Goal: Task Accomplishment & Management: Manage account settings

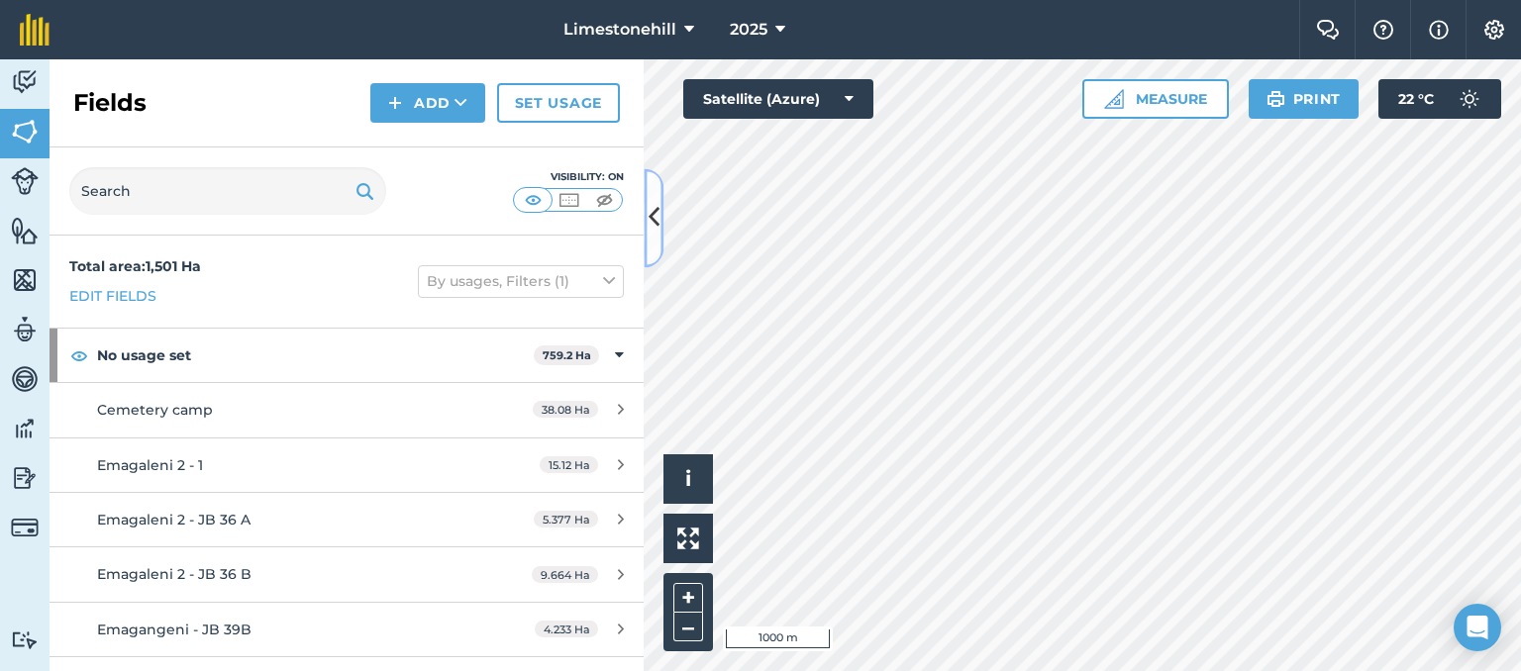
click at [657, 218] on icon at bounding box center [654, 218] width 11 height 35
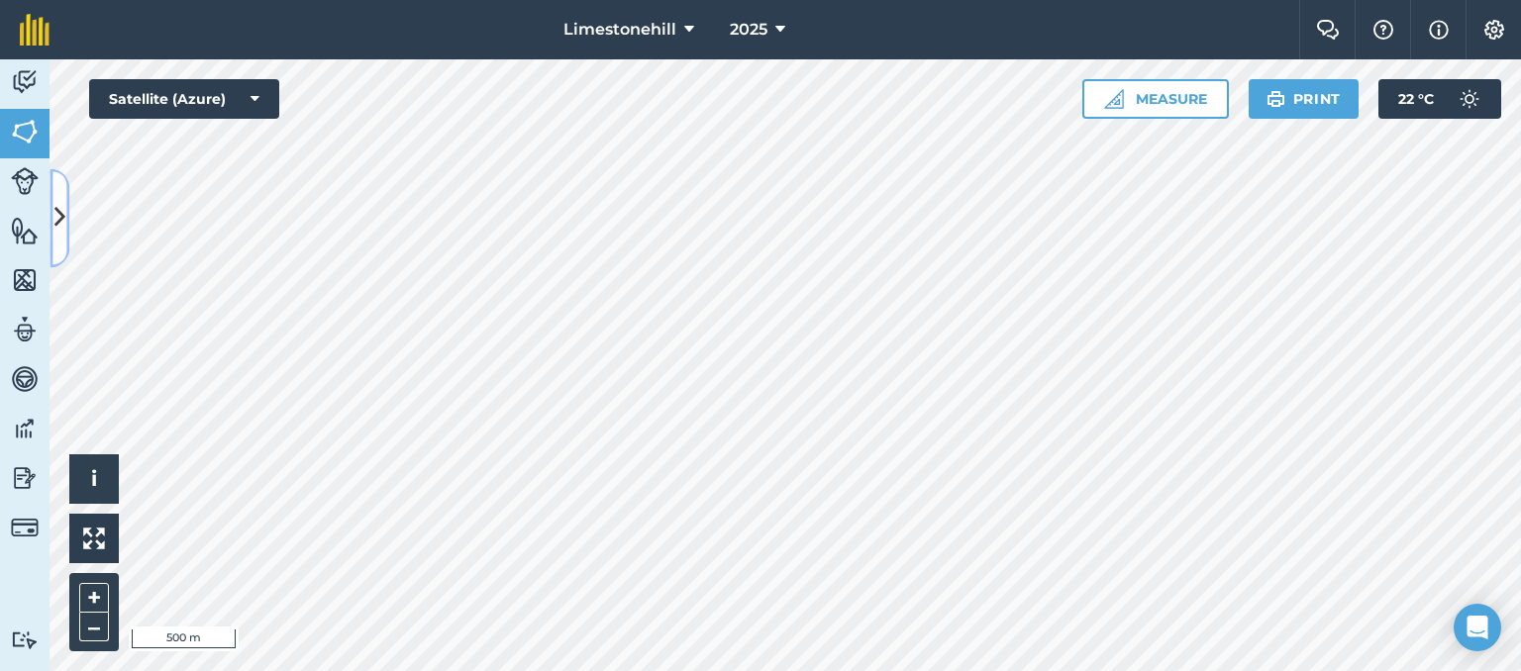
click at [63, 206] on icon at bounding box center [59, 218] width 11 height 35
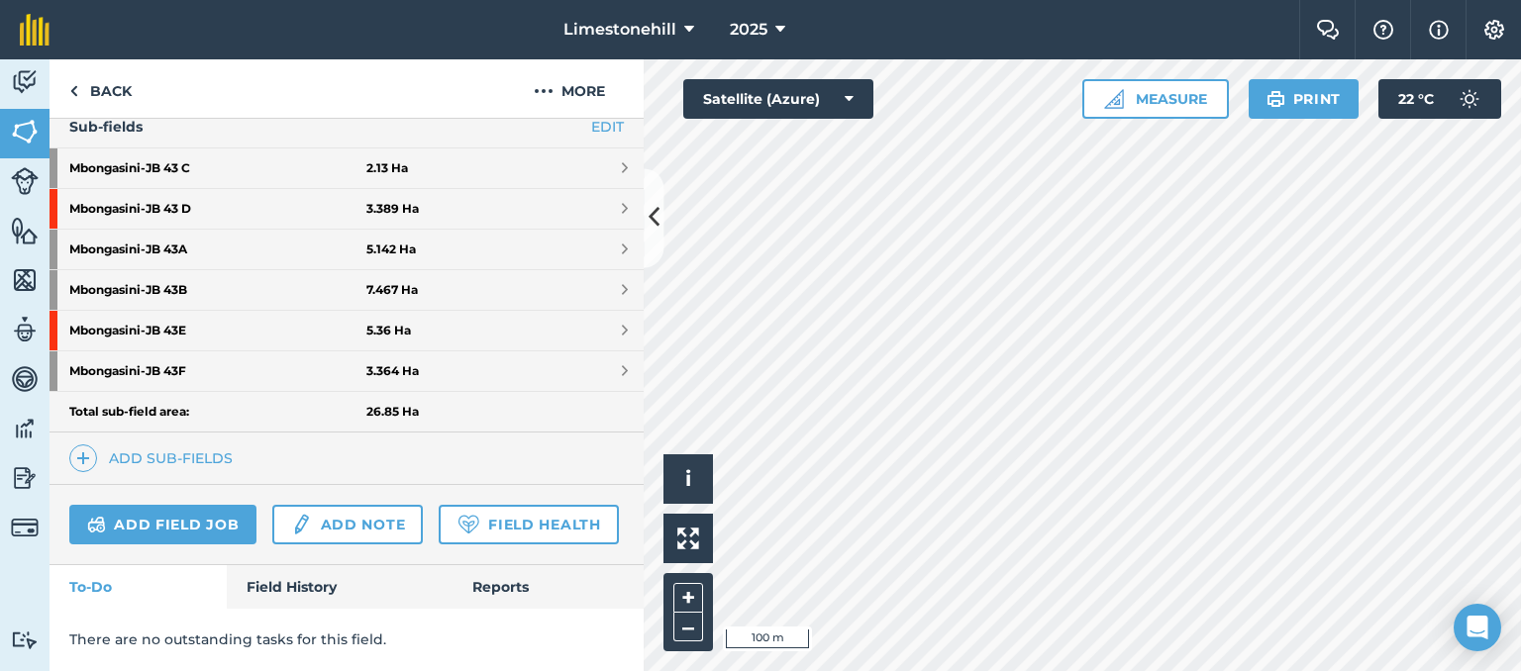
scroll to position [566, 0]
click at [983, 0] on html "Limestonehill 2025 Farm Chat Help Info Settings Limestonehill - 2025 Reproduced…" at bounding box center [760, 335] width 1521 height 671
click at [654, 217] on icon at bounding box center [654, 218] width 11 height 35
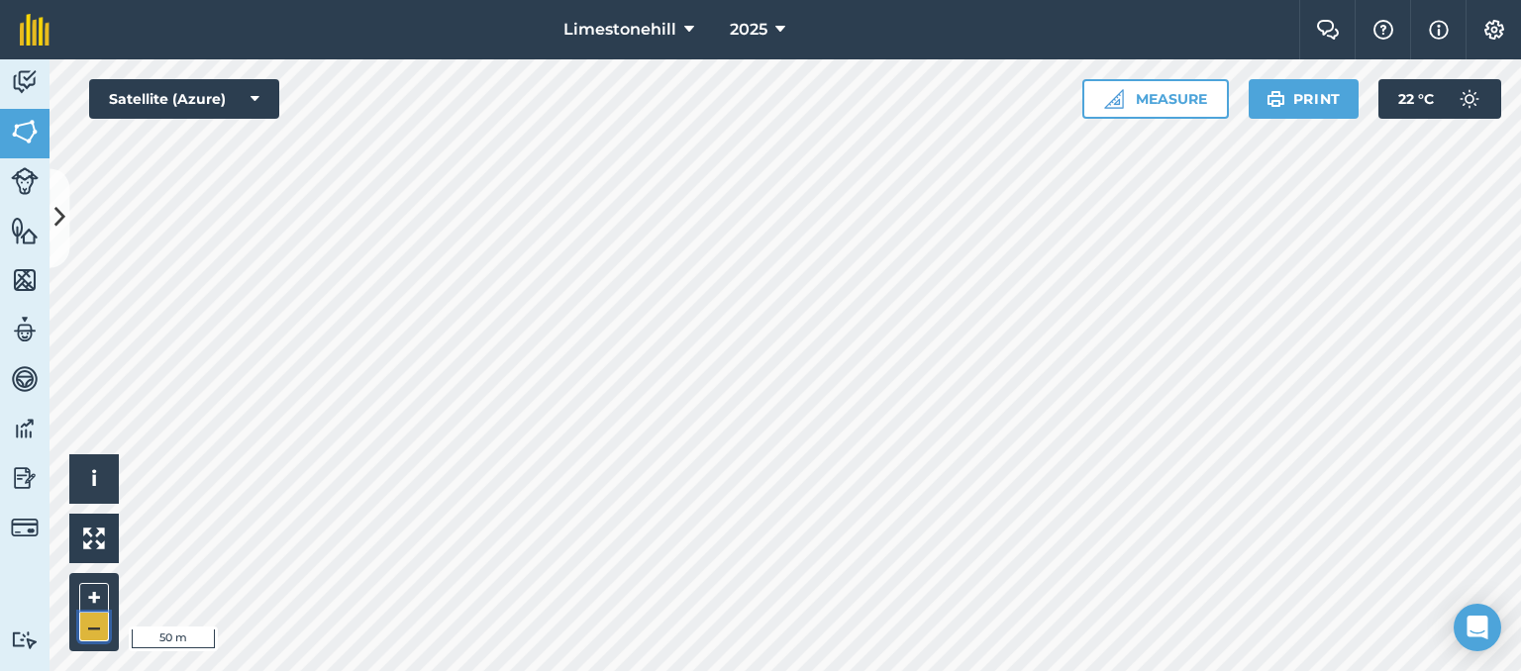
click at [99, 631] on button "–" at bounding box center [94, 627] width 30 height 29
click at [404, 0] on html "Limestonehill 2025 Farm Chat Help Info Settings Limestonehill - 2025 Reproduced…" at bounding box center [760, 335] width 1521 height 671
click at [55, 219] on icon at bounding box center [59, 218] width 11 height 35
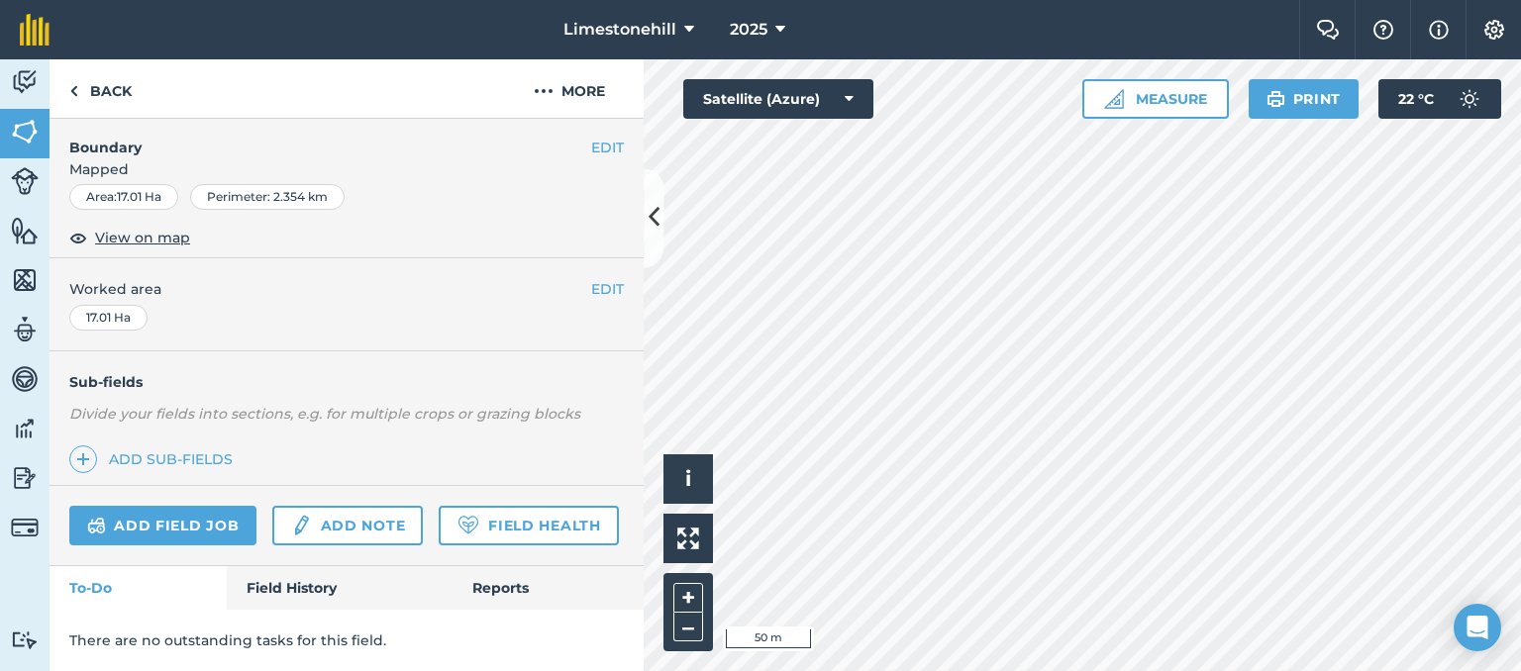
scroll to position [313, 0]
click at [654, 219] on icon at bounding box center [654, 218] width 11 height 35
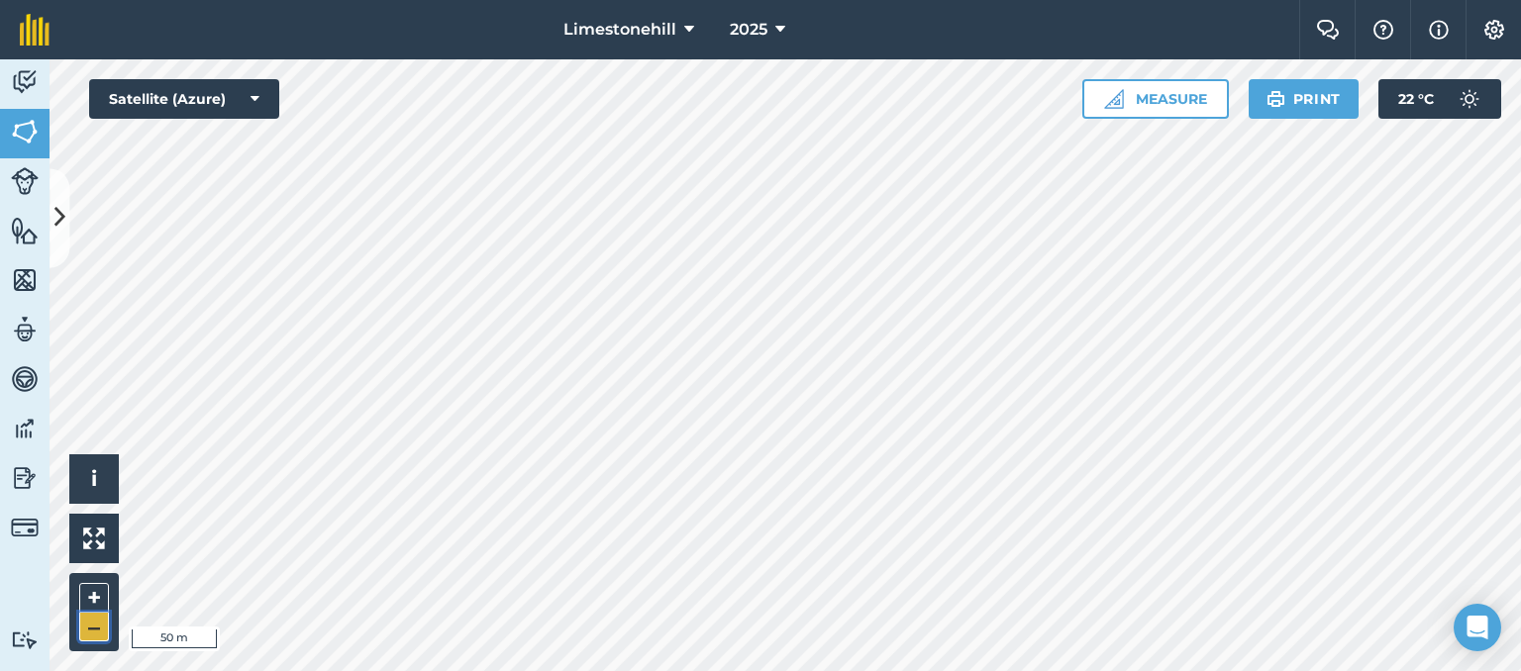
click at [96, 630] on button "–" at bounding box center [94, 627] width 30 height 29
click at [60, 215] on icon at bounding box center [59, 218] width 11 height 35
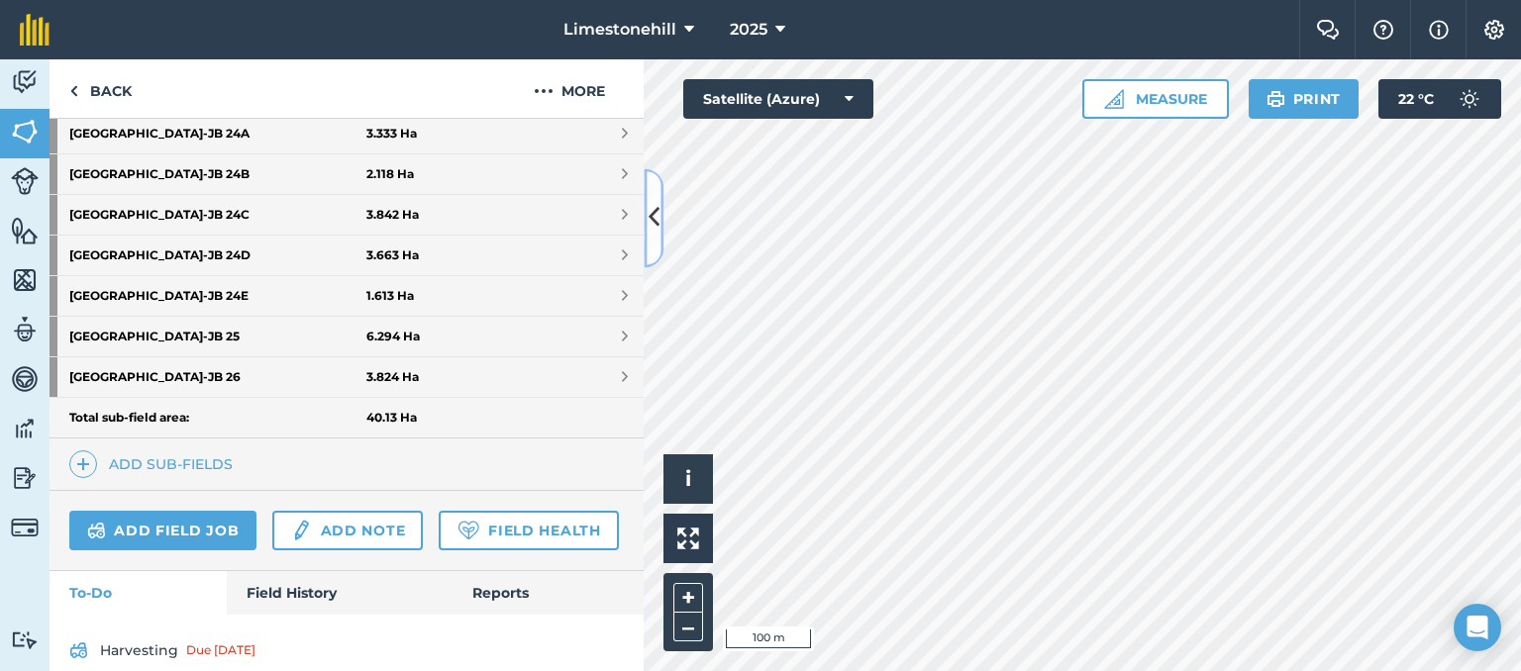
scroll to position [705, 0]
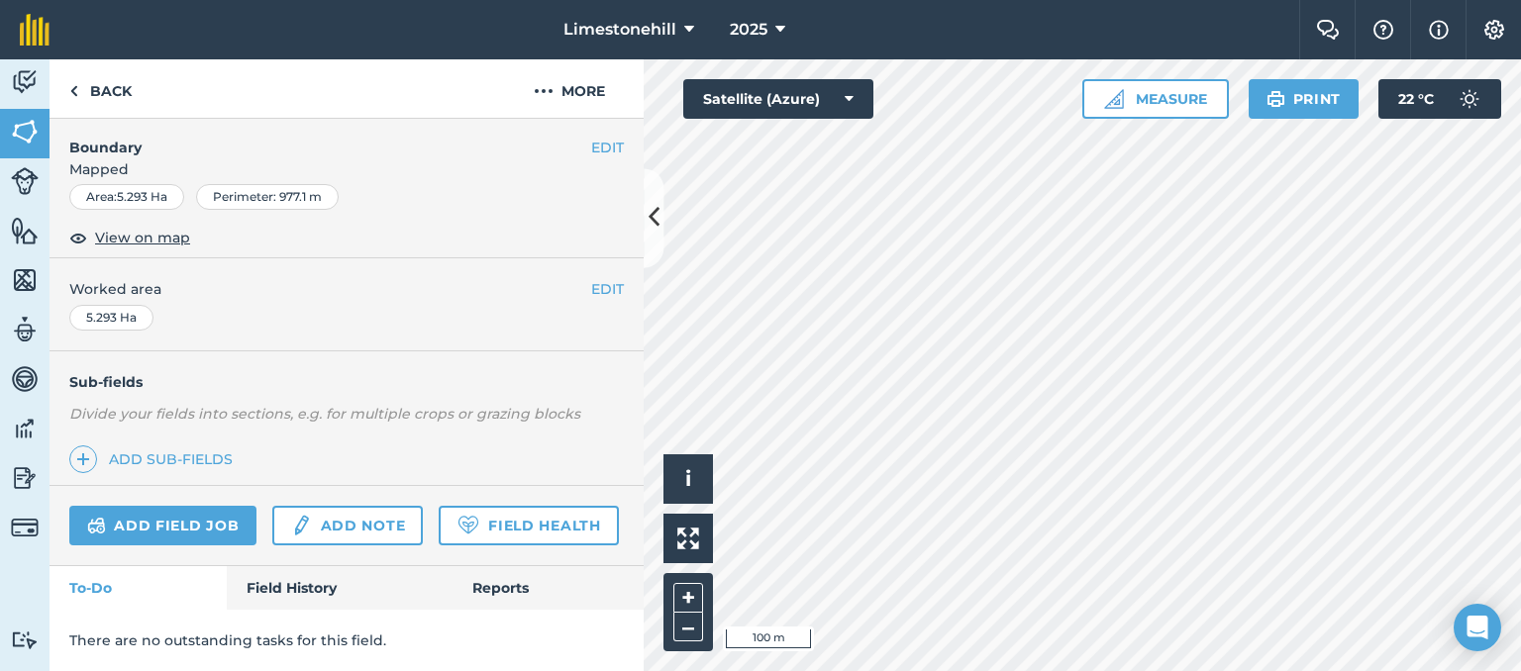
scroll to position [313, 0]
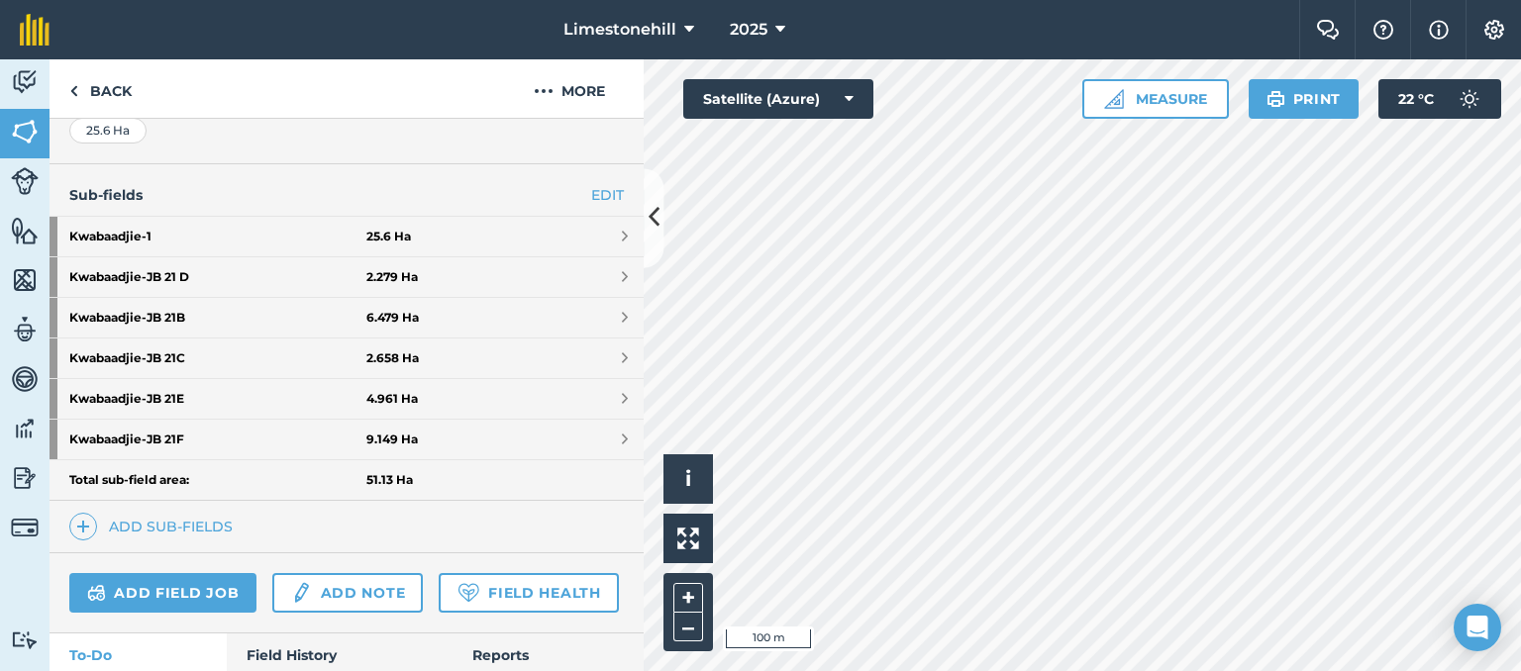
scroll to position [458, 0]
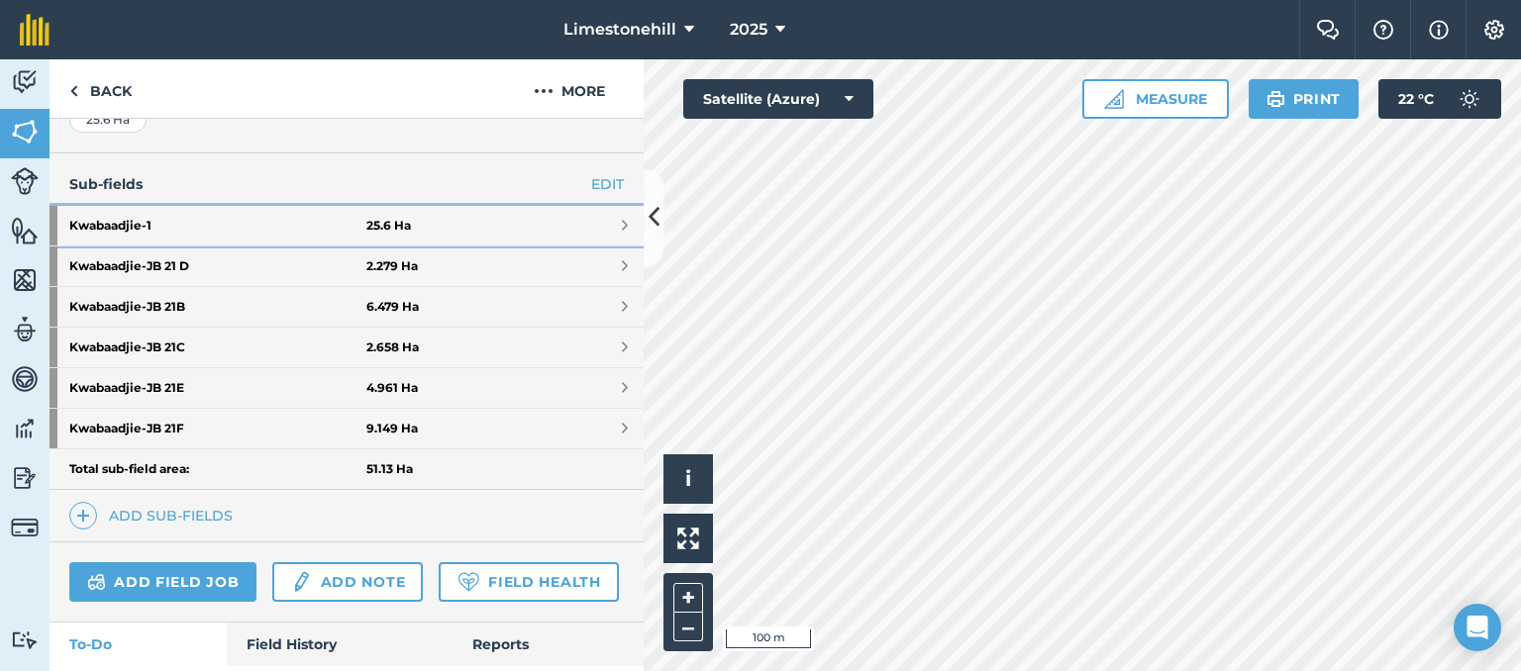
click at [622, 227] on span at bounding box center [625, 226] width 6 height 16
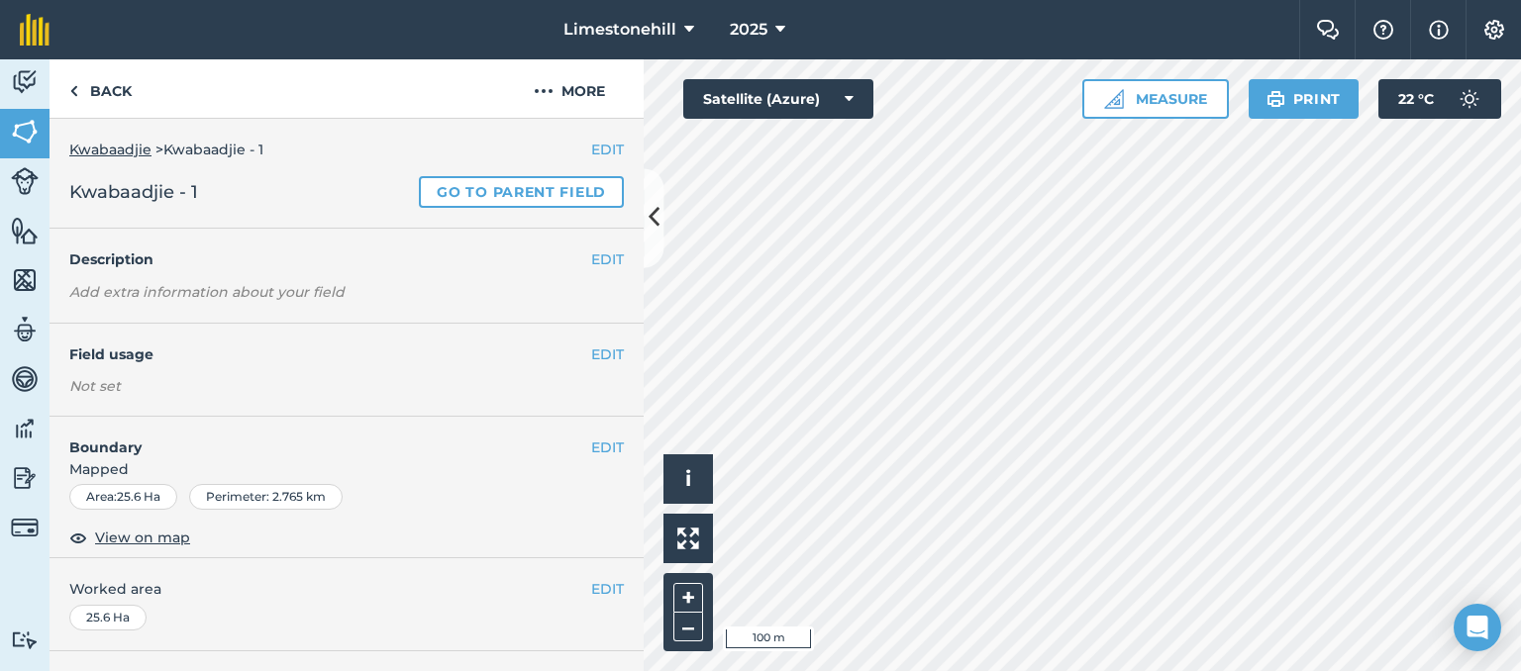
click at [646, 132] on div at bounding box center [1082, 365] width 877 height 612
click at [591, 449] on button "EDIT" at bounding box center [607, 448] width 33 height 22
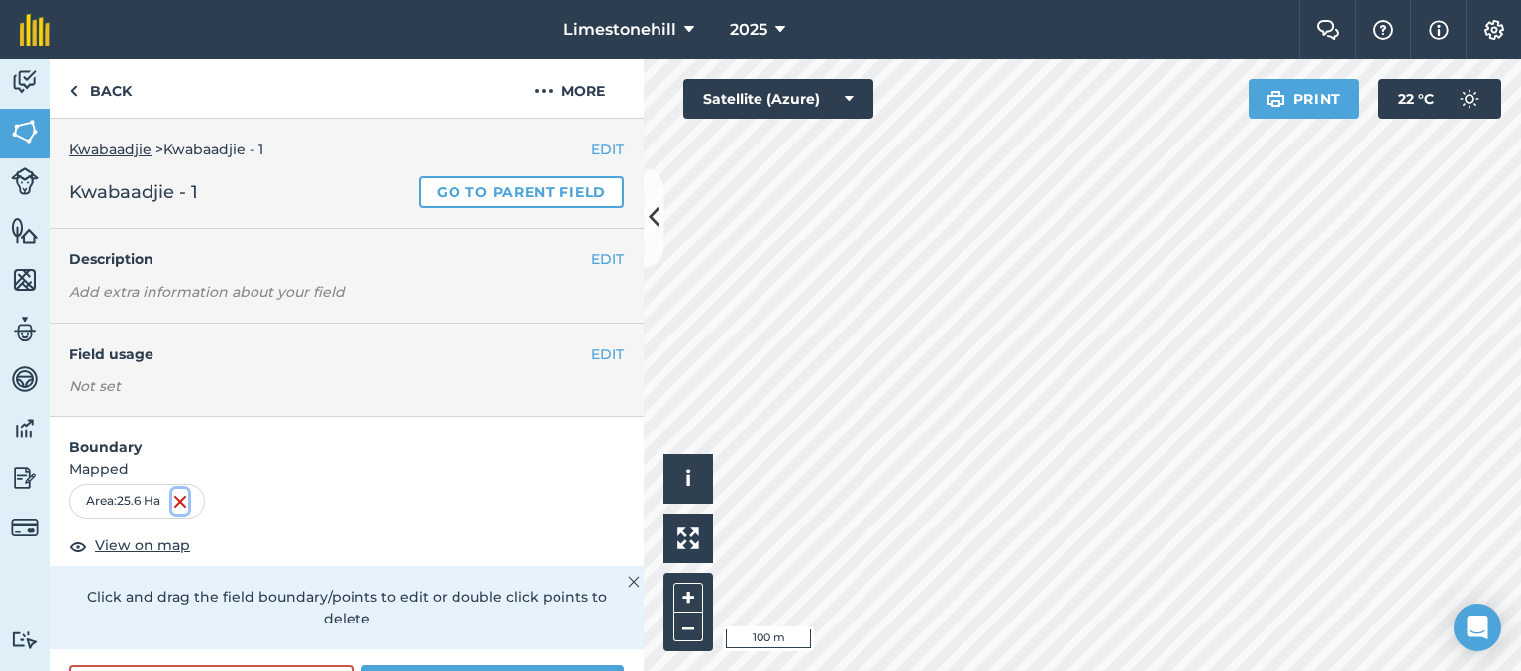
click at [186, 494] on img at bounding box center [180, 502] width 16 height 24
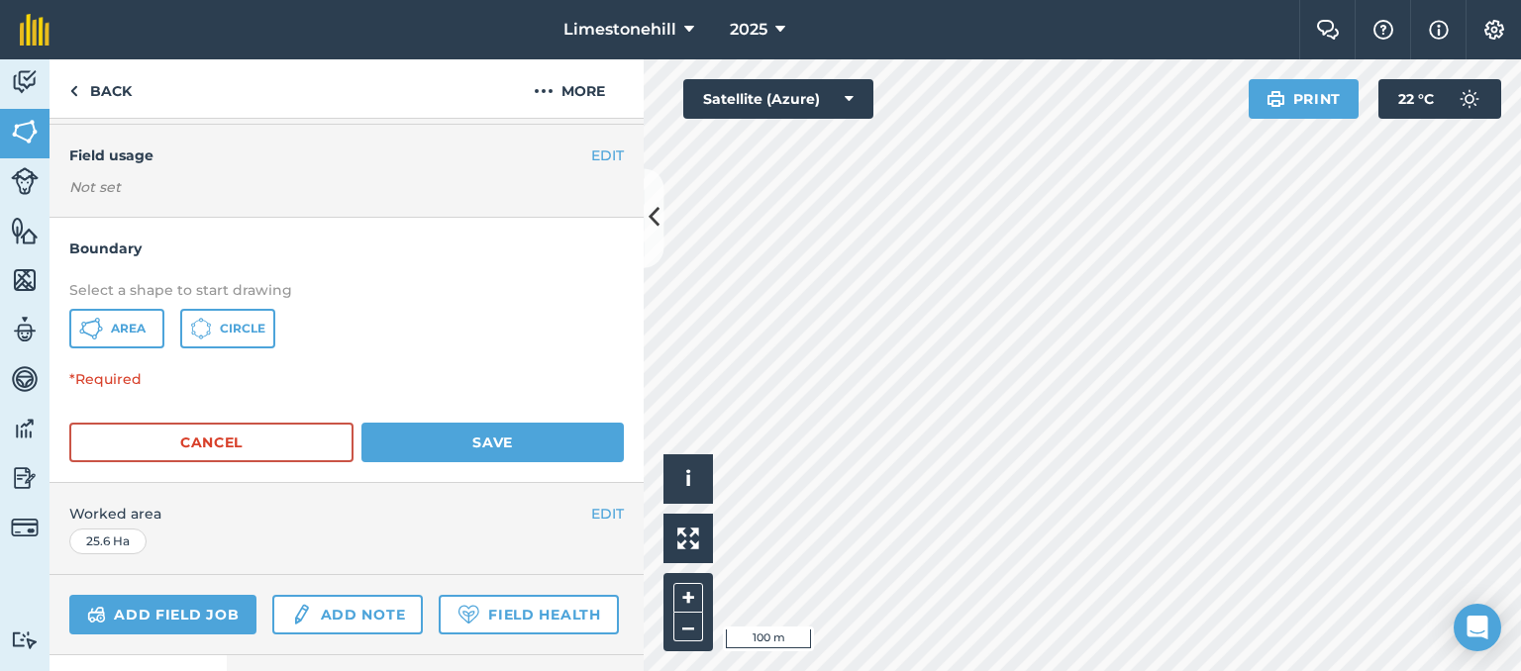
scroll to position [201, 0]
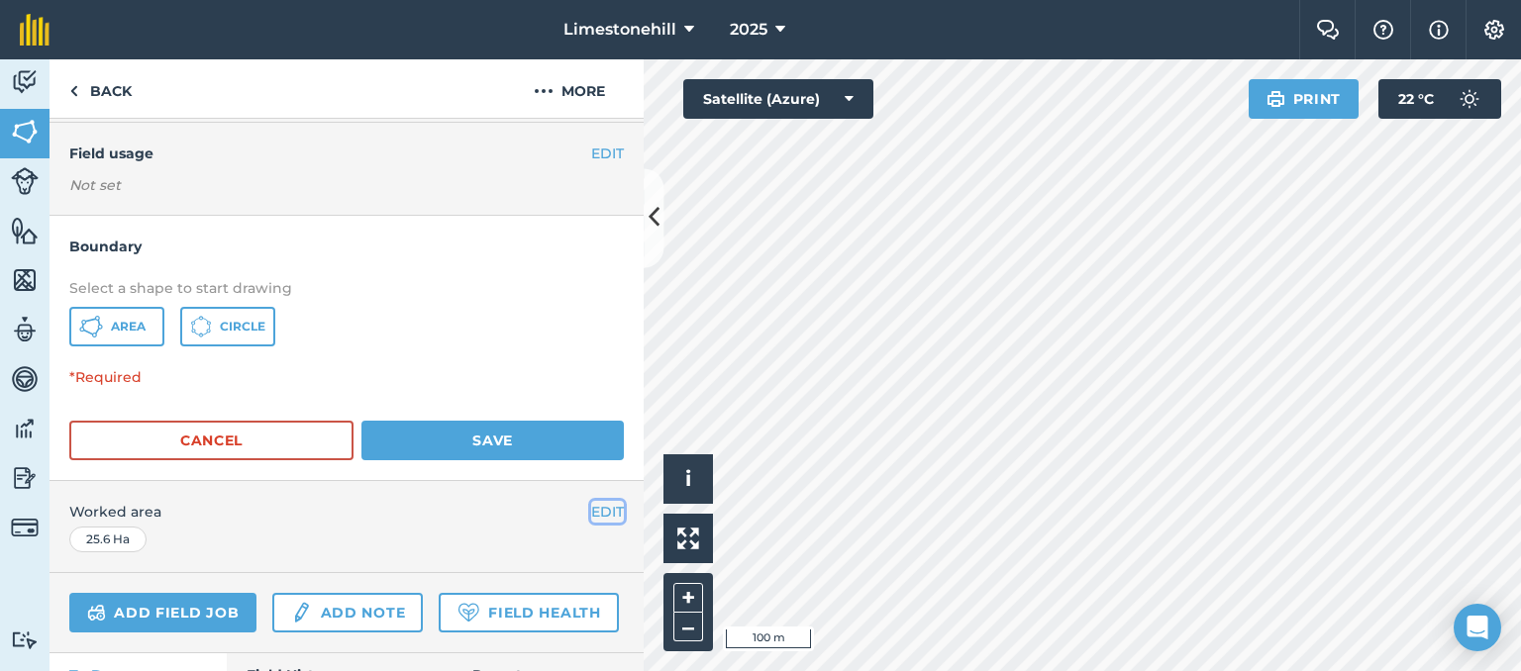
click at [596, 505] on button "EDIT" at bounding box center [607, 512] width 33 height 22
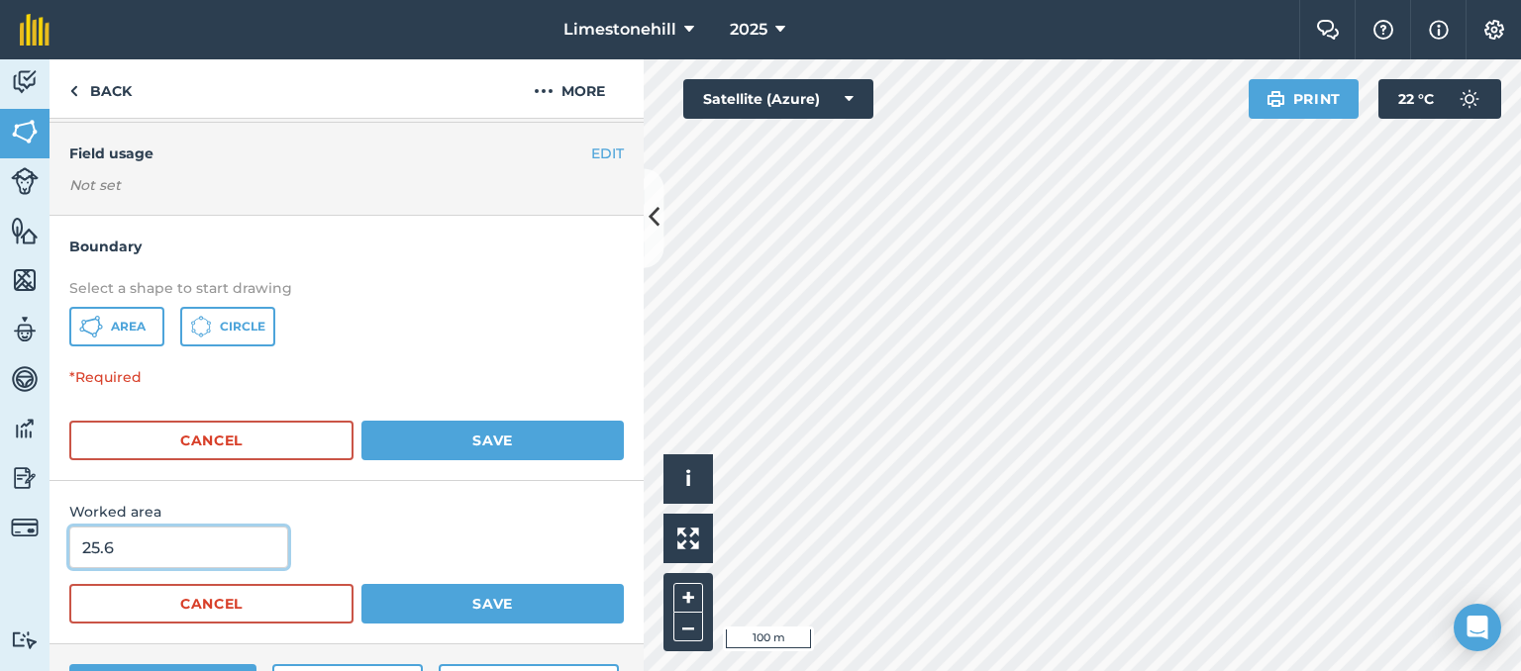
click at [127, 543] on input "25.6" at bounding box center [178, 548] width 219 height 42
type input "2"
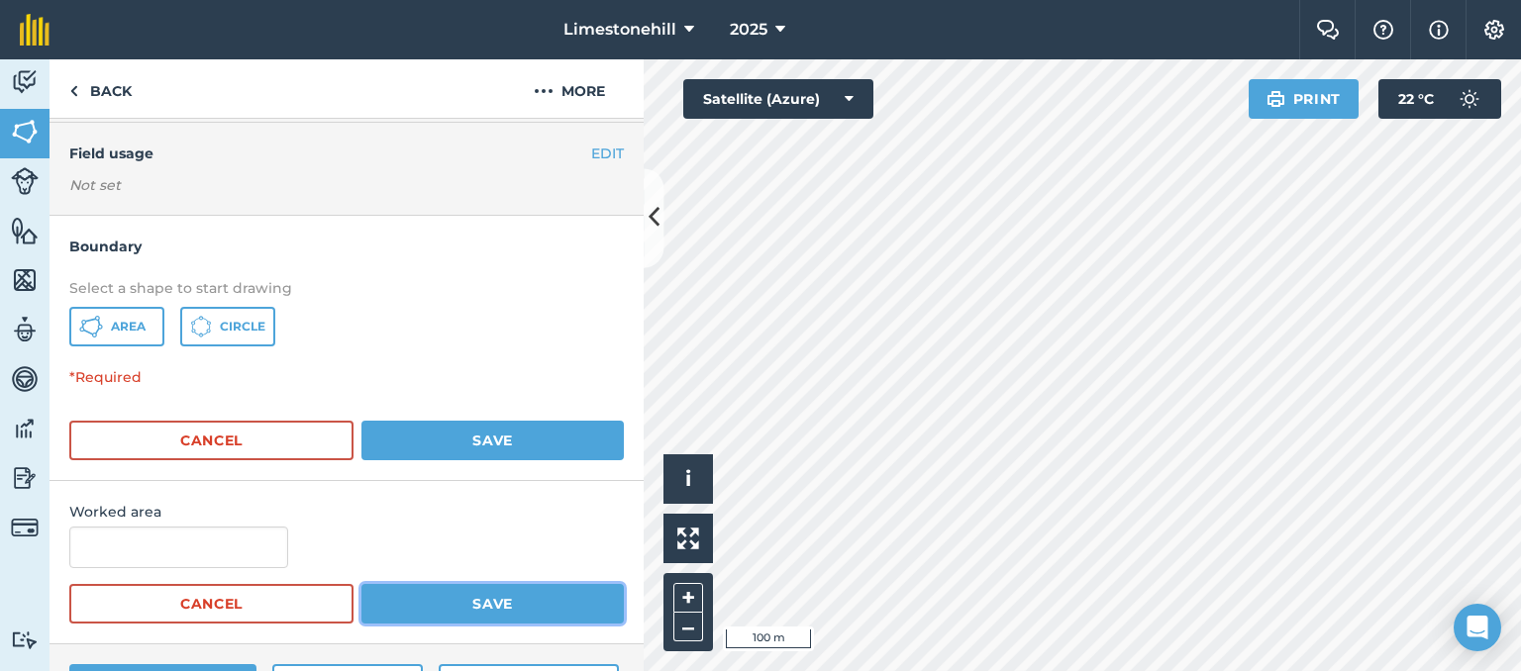
click at [461, 612] on button "Save" at bounding box center [492, 604] width 262 height 40
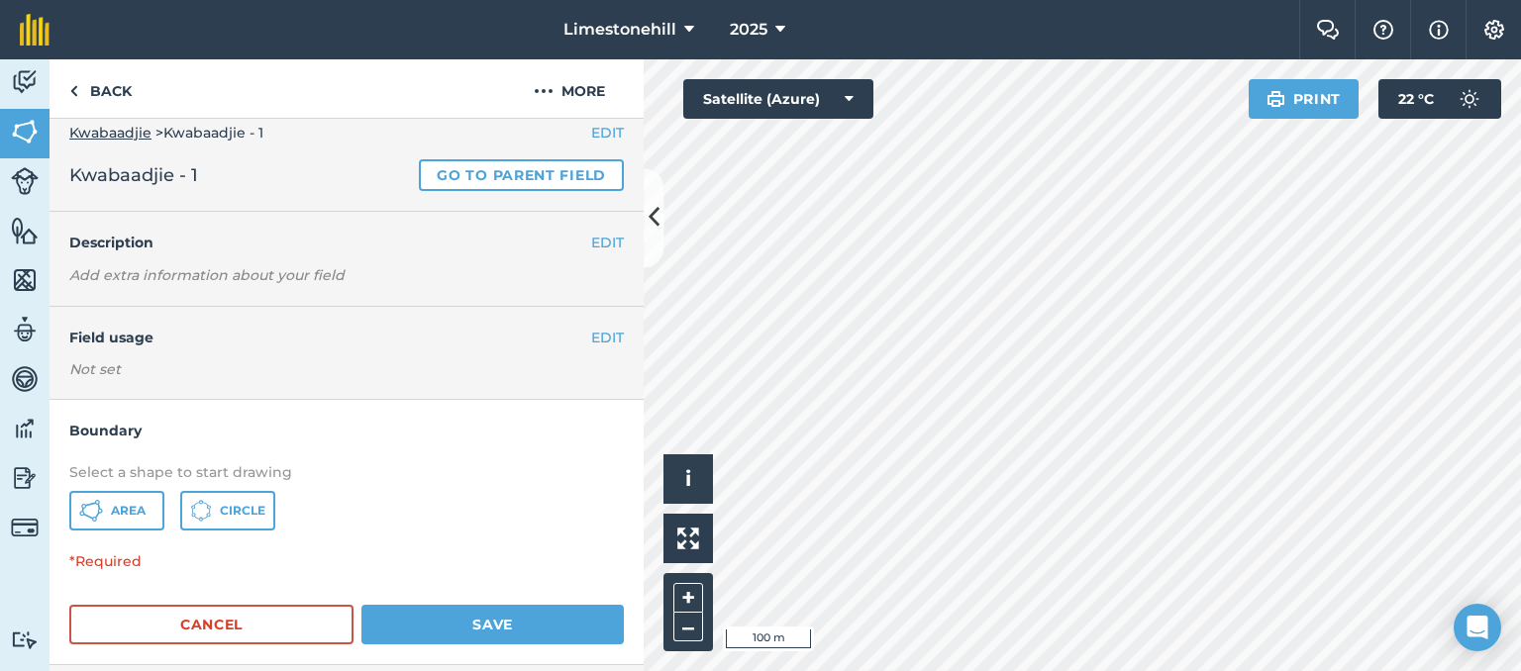
scroll to position [0, 0]
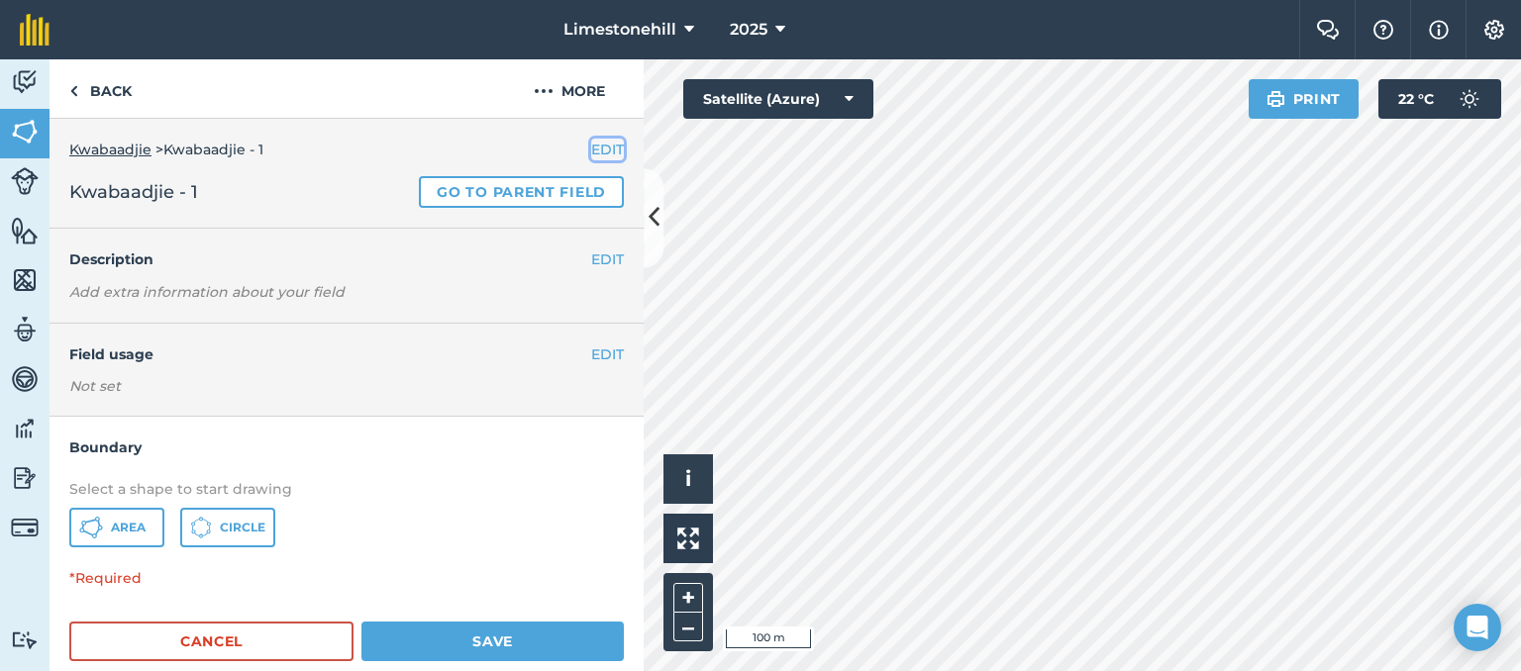
click at [592, 146] on button "EDIT" at bounding box center [607, 150] width 33 height 22
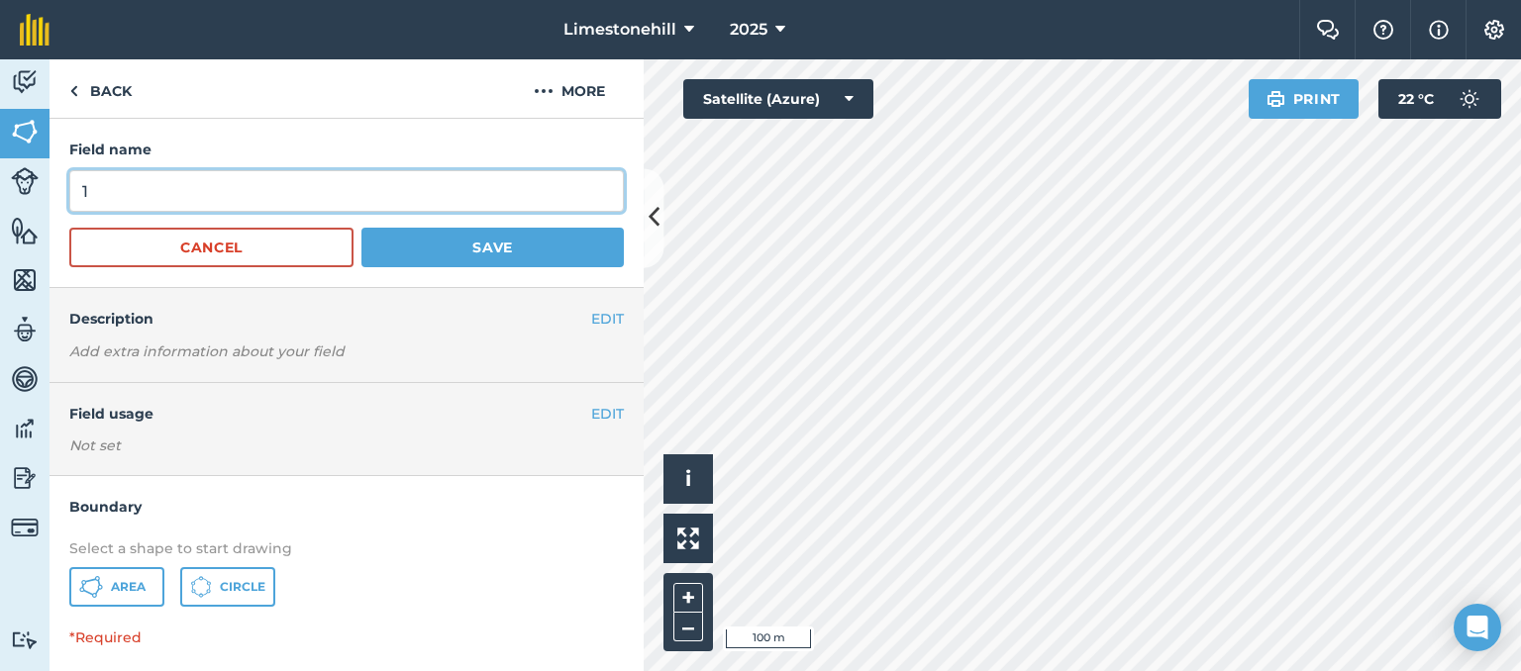
click at [135, 185] on input "1" at bounding box center [346, 191] width 555 height 42
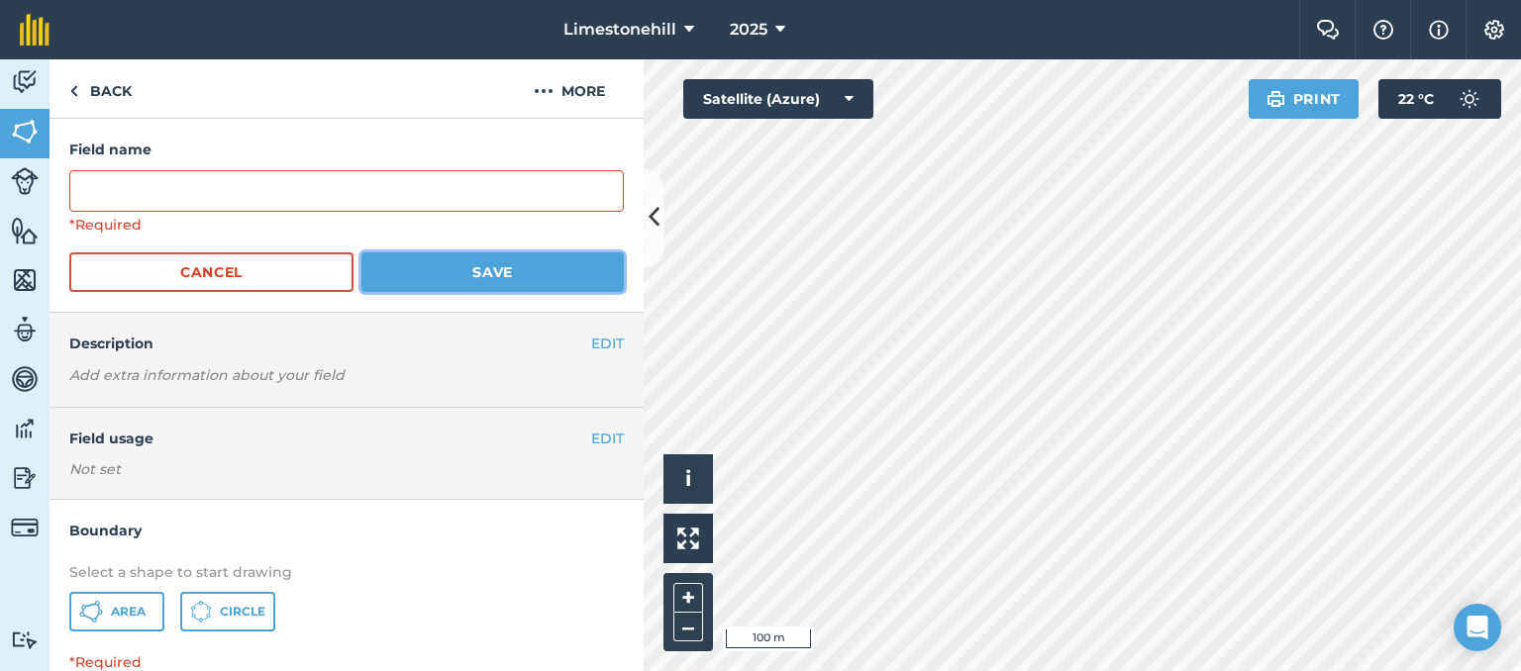
click at [496, 275] on button "Save" at bounding box center [492, 272] width 262 height 40
click at [499, 278] on button "Save" at bounding box center [492, 272] width 262 height 40
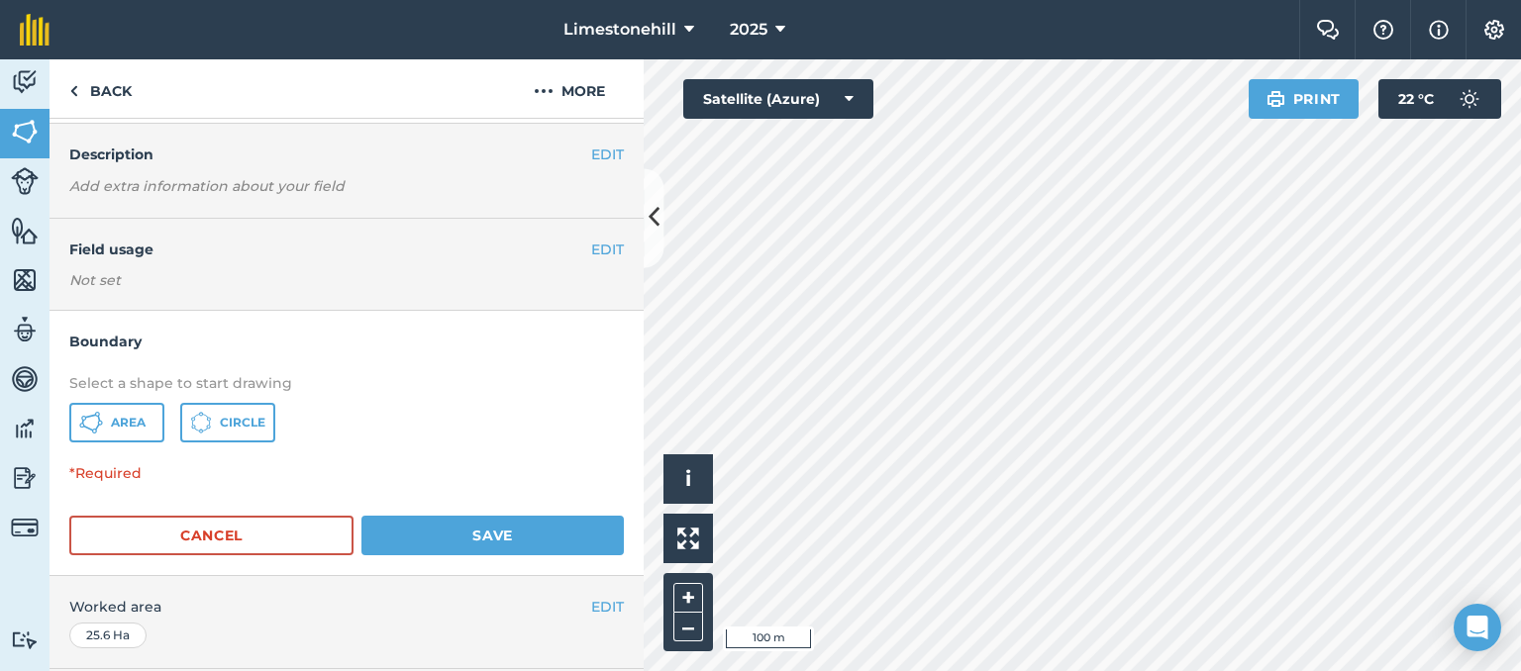
scroll to position [193, 0]
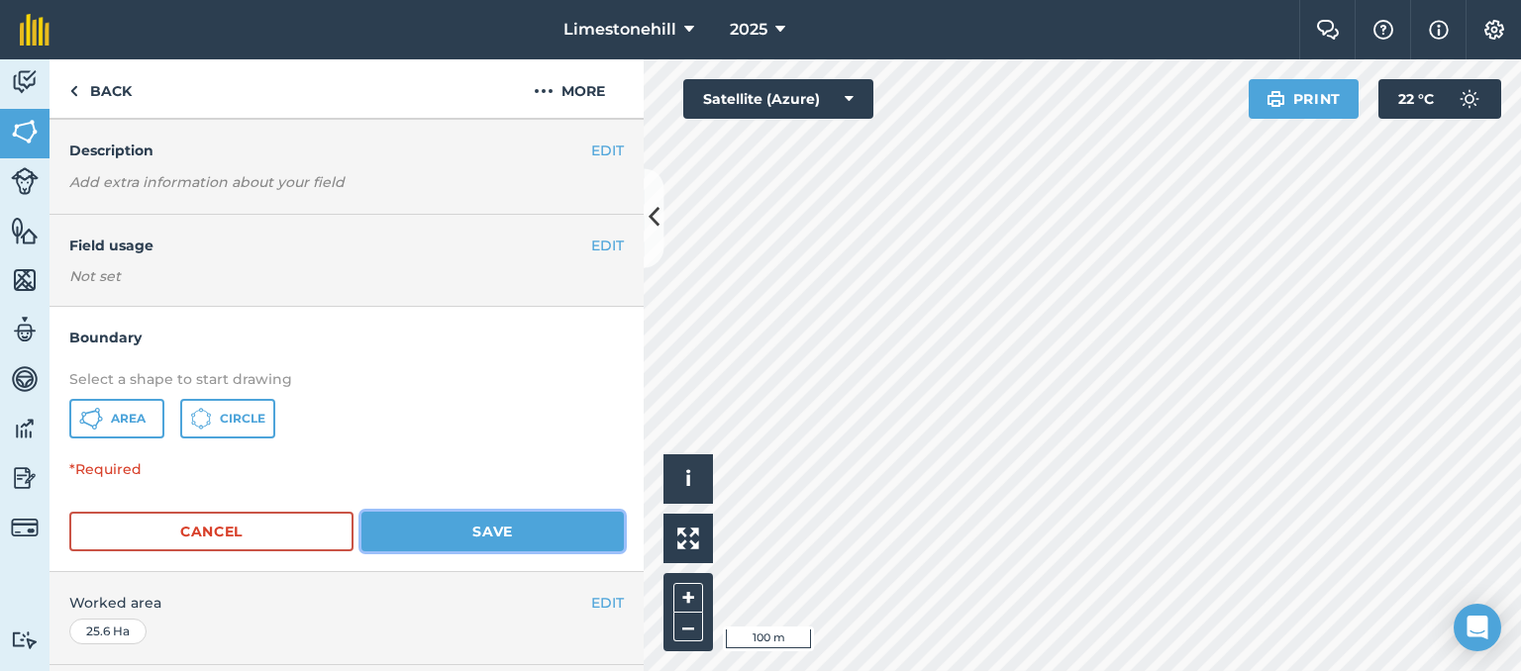
click at [488, 524] on button "Save" at bounding box center [492, 532] width 262 height 40
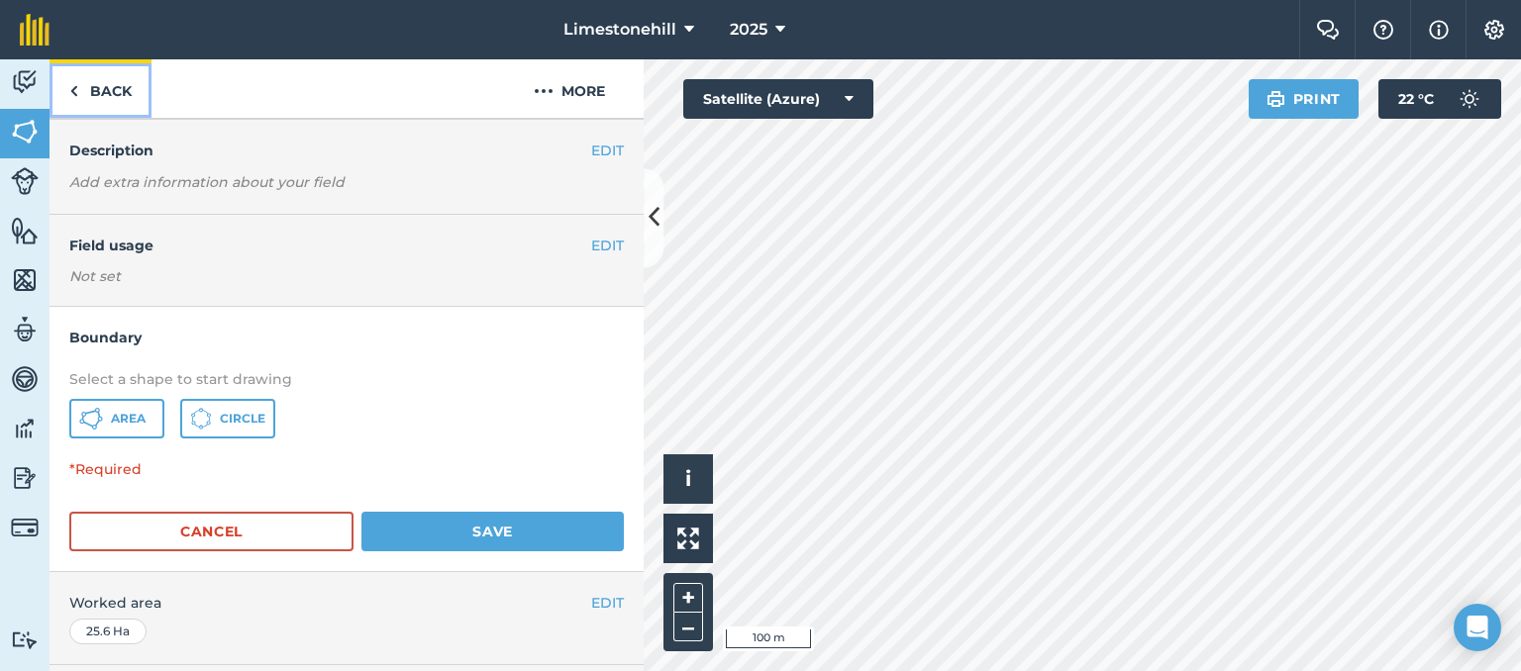
click at [79, 90] on link "Back" at bounding box center [101, 88] width 102 height 58
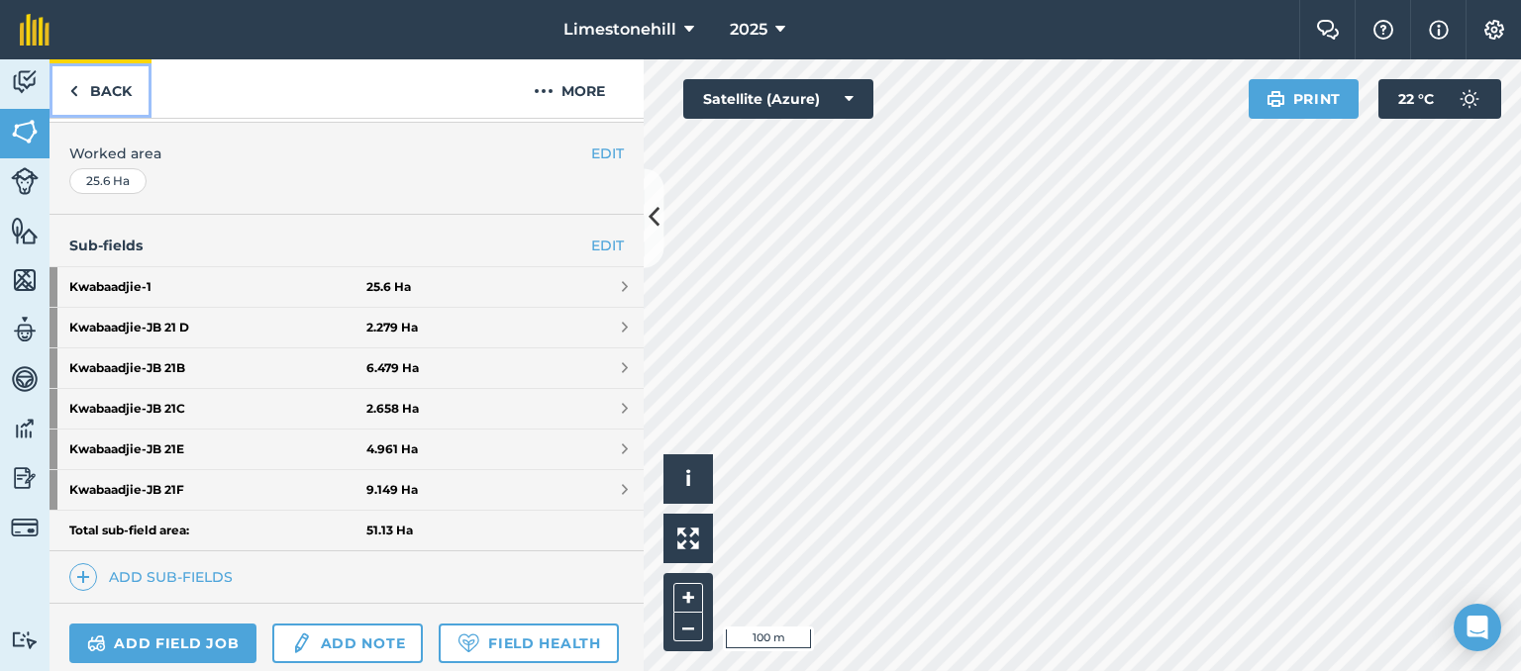
scroll to position [676, 0]
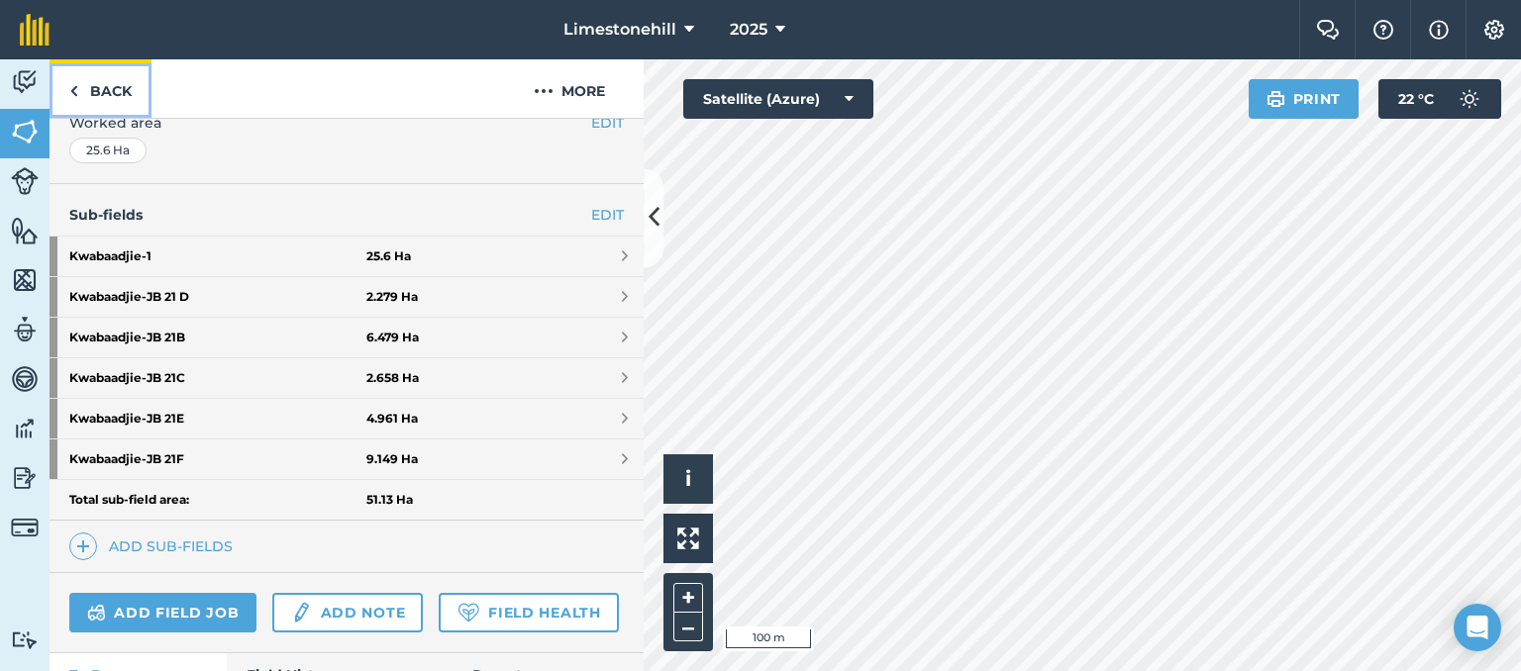
click at [73, 88] on img at bounding box center [73, 91] width 9 height 24
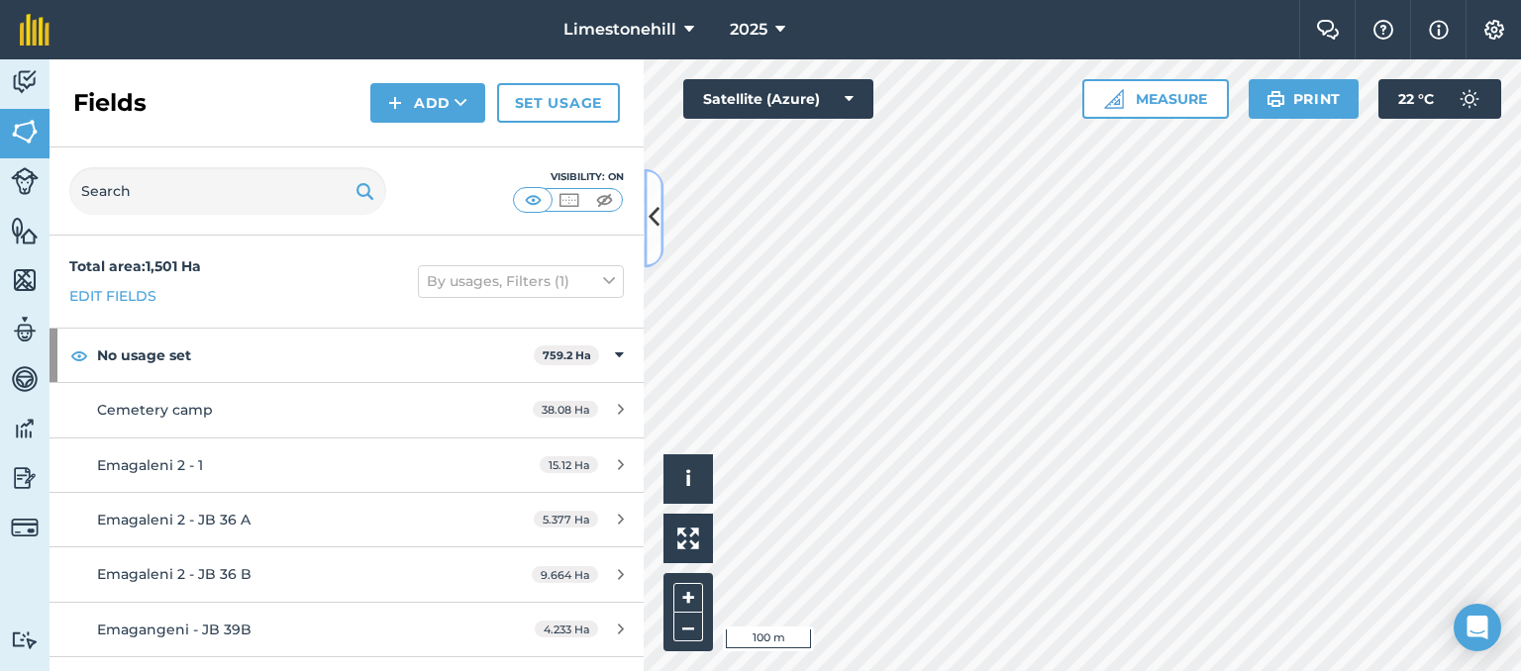
click at [655, 219] on icon at bounding box center [654, 218] width 11 height 35
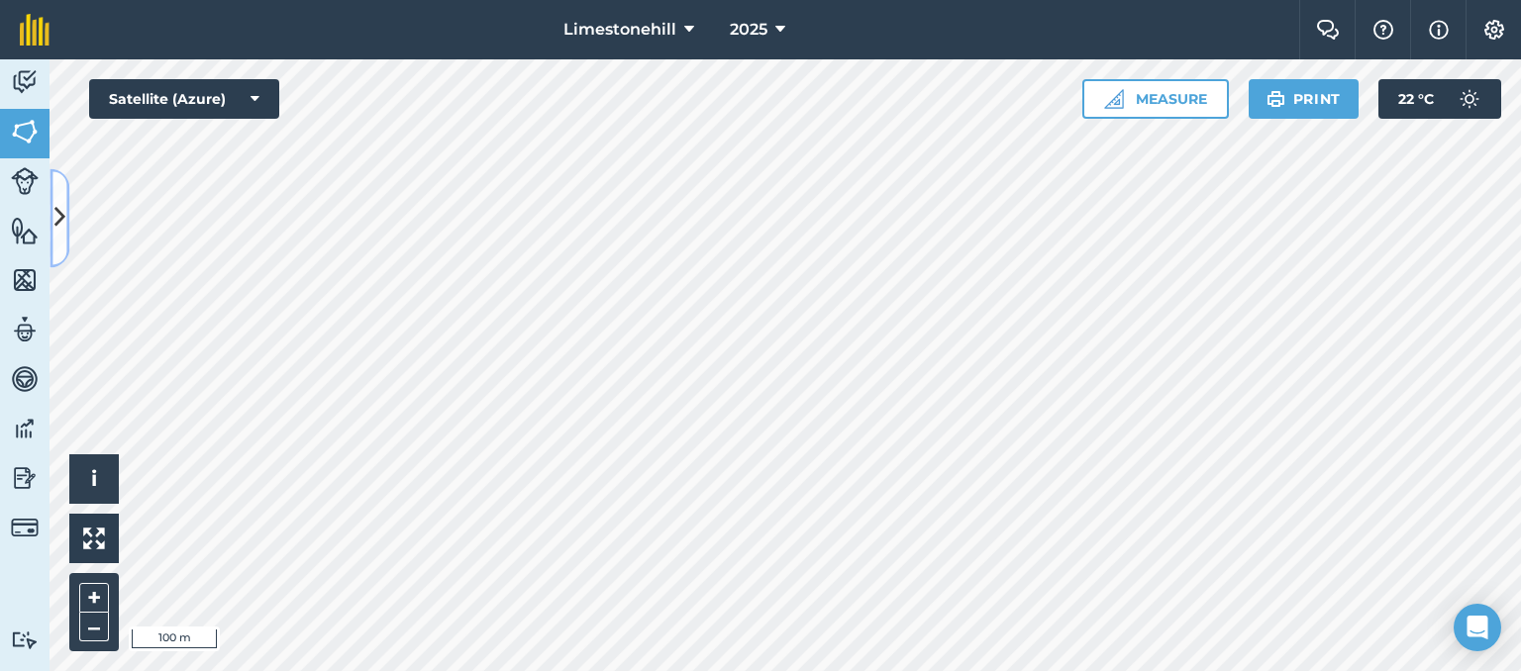
click at [61, 217] on icon at bounding box center [59, 218] width 11 height 35
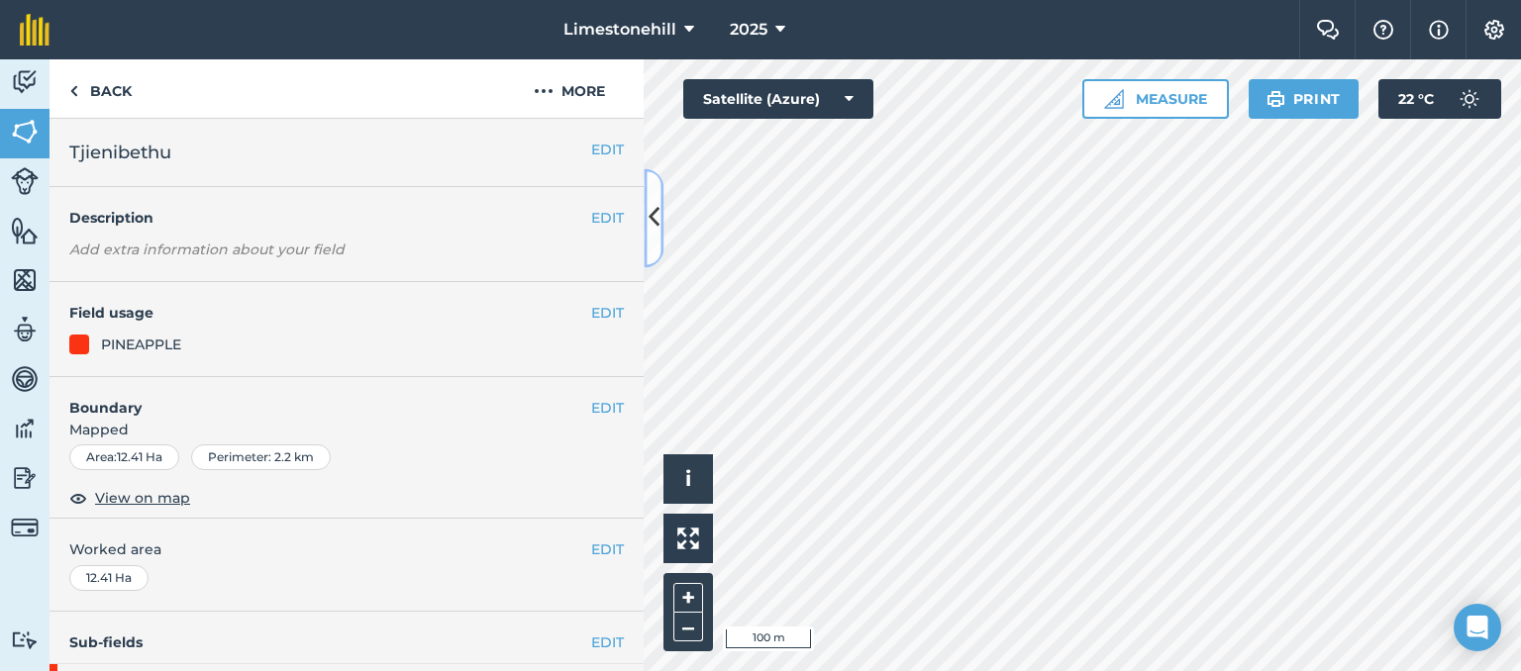
drag, startPoint x: 644, startPoint y: 214, endPoint x: 626, endPoint y: 387, distance: 174.2
click at [626, 387] on div "Back More EDIT Tjienibethu EDIT Description Add extra information about your fi…" at bounding box center [347, 365] width 594 height 612
click at [657, 219] on icon at bounding box center [654, 218] width 11 height 35
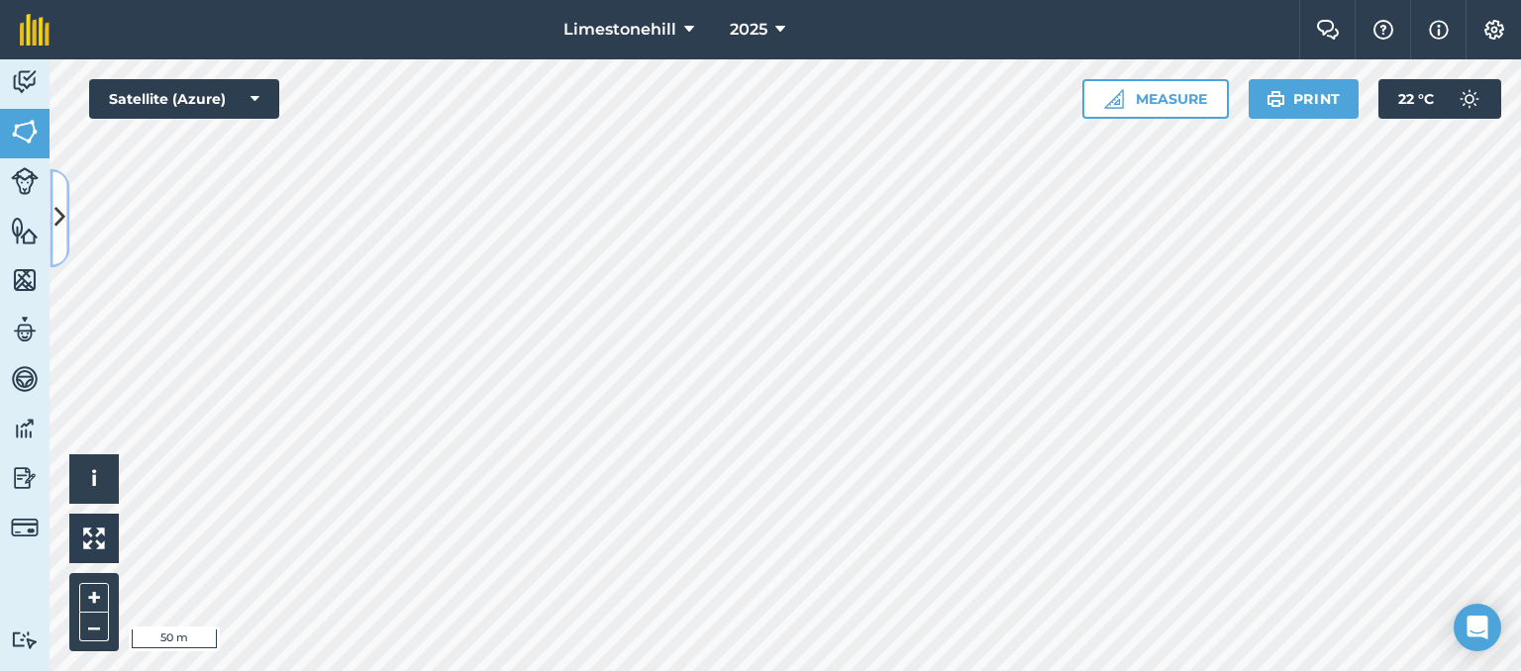
click at [62, 221] on icon at bounding box center [59, 218] width 11 height 35
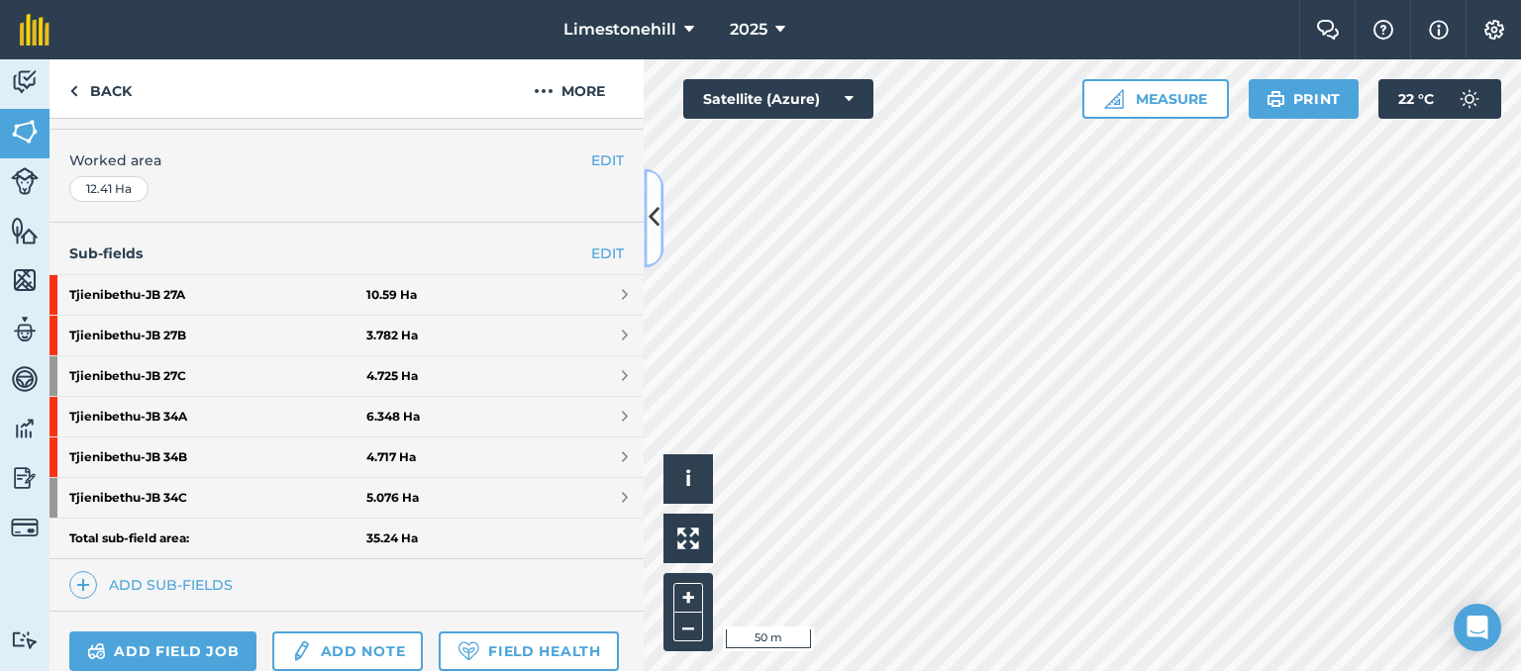
scroll to position [382, 0]
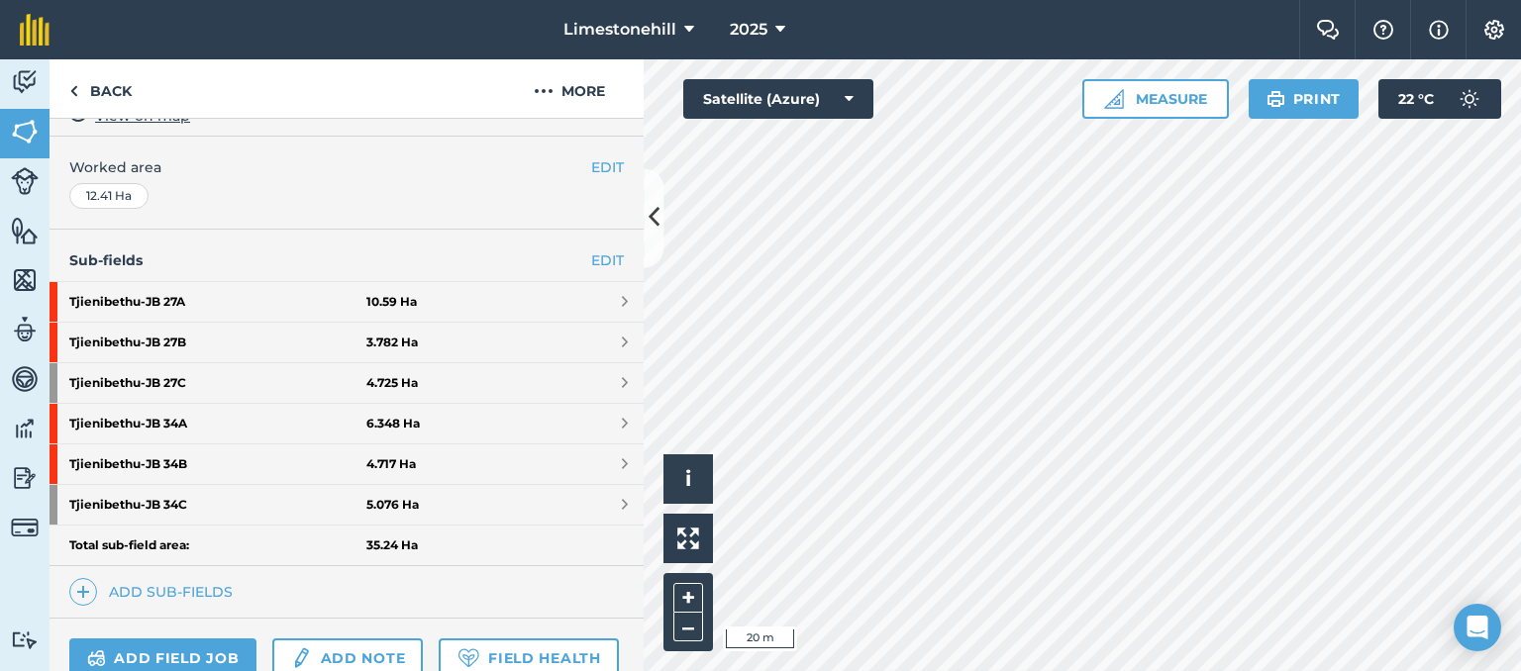
click at [861, 0] on html "Limestonehill 2025 Farm Chat Help Info Settings Limestonehill - 2025 Reproduced…" at bounding box center [760, 335] width 1521 height 671
click at [1012, 670] on html "Limestonehill 2025 Farm Chat Help Info Settings Limestonehill - 2025 Reproduced…" at bounding box center [760, 335] width 1521 height 671
click at [605, 418] on link "Tjienibethu - JB 34A 6.348 Ha" at bounding box center [347, 424] width 594 height 40
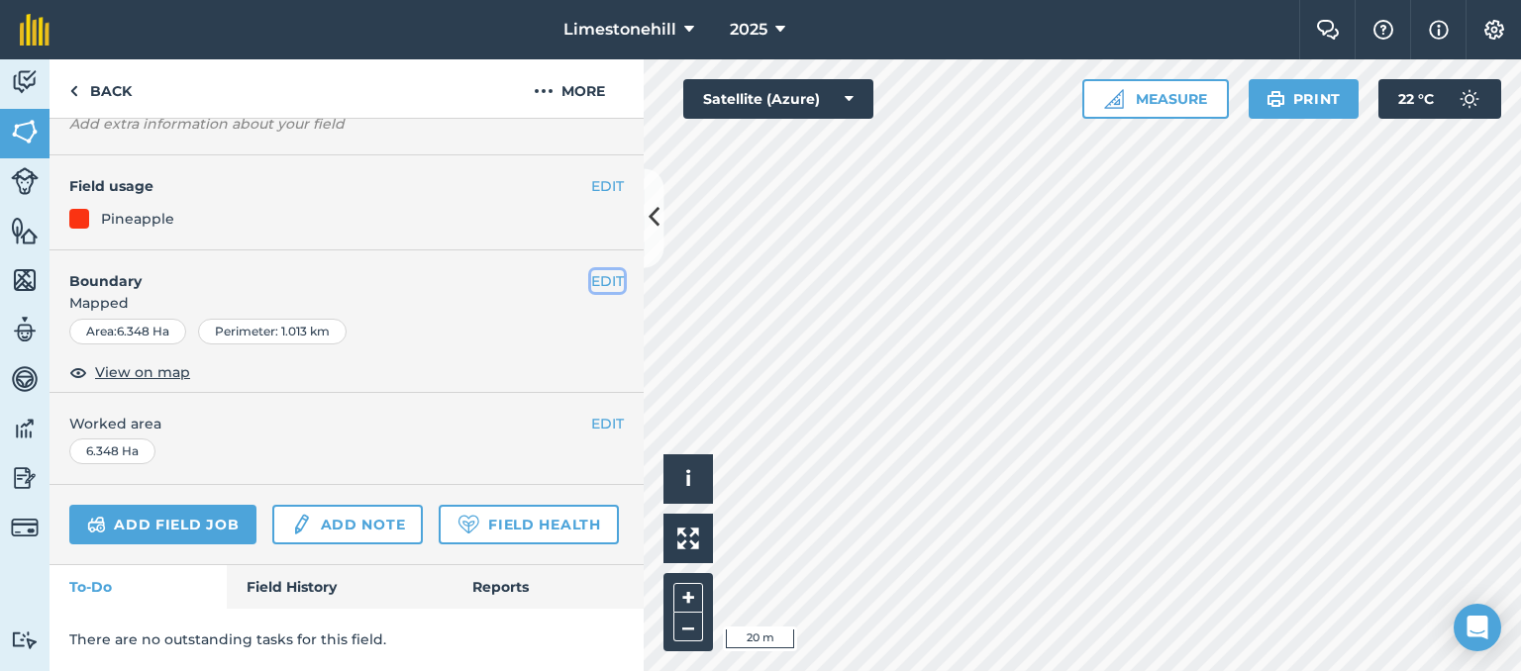
click at [604, 270] on button "EDIT" at bounding box center [607, 281] width 33 height 22
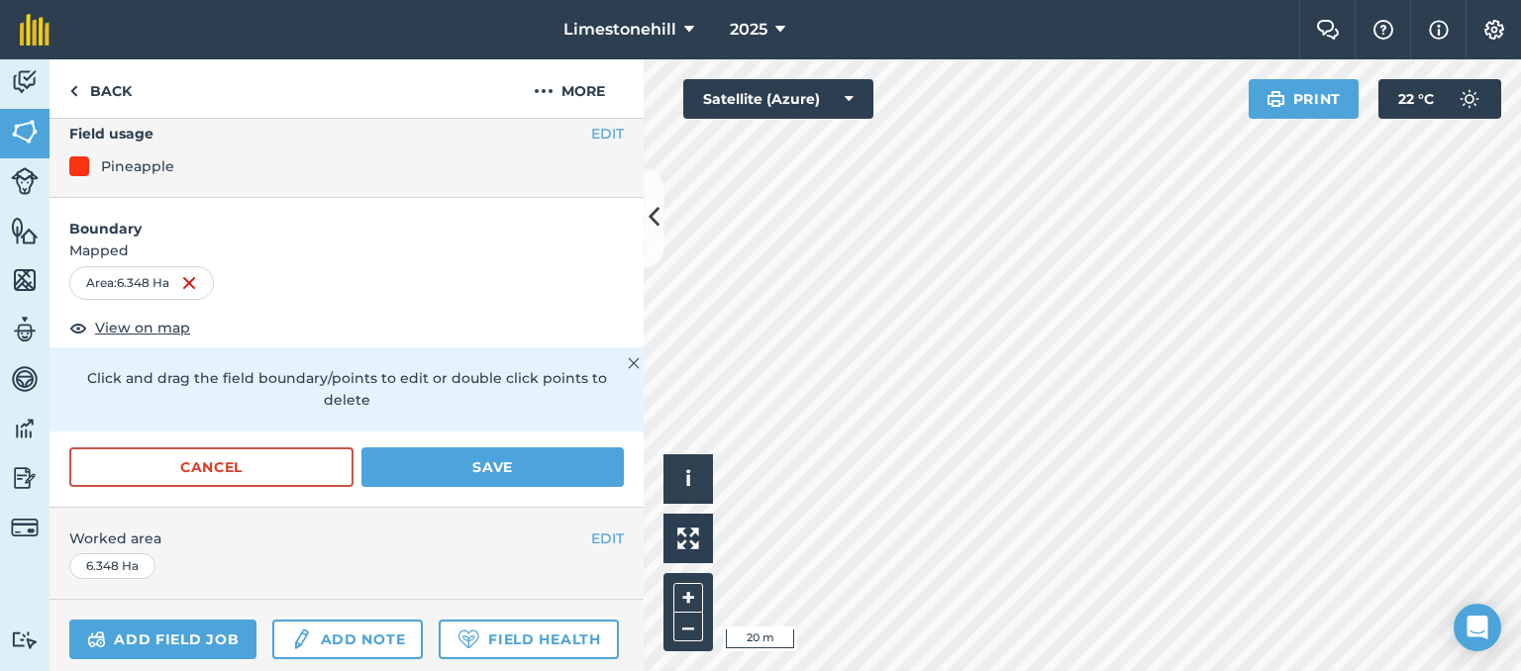
click at [852, 6] on div "Limestonehill 2025 Farm Chat Help Info Settings Limestonehill - 2025 Reproduced…" at bounding box center [760, 335] width 1521 height 671
click at [281, 465] on button "Cancel" at bounding box center [211, 468] width 284 height 40
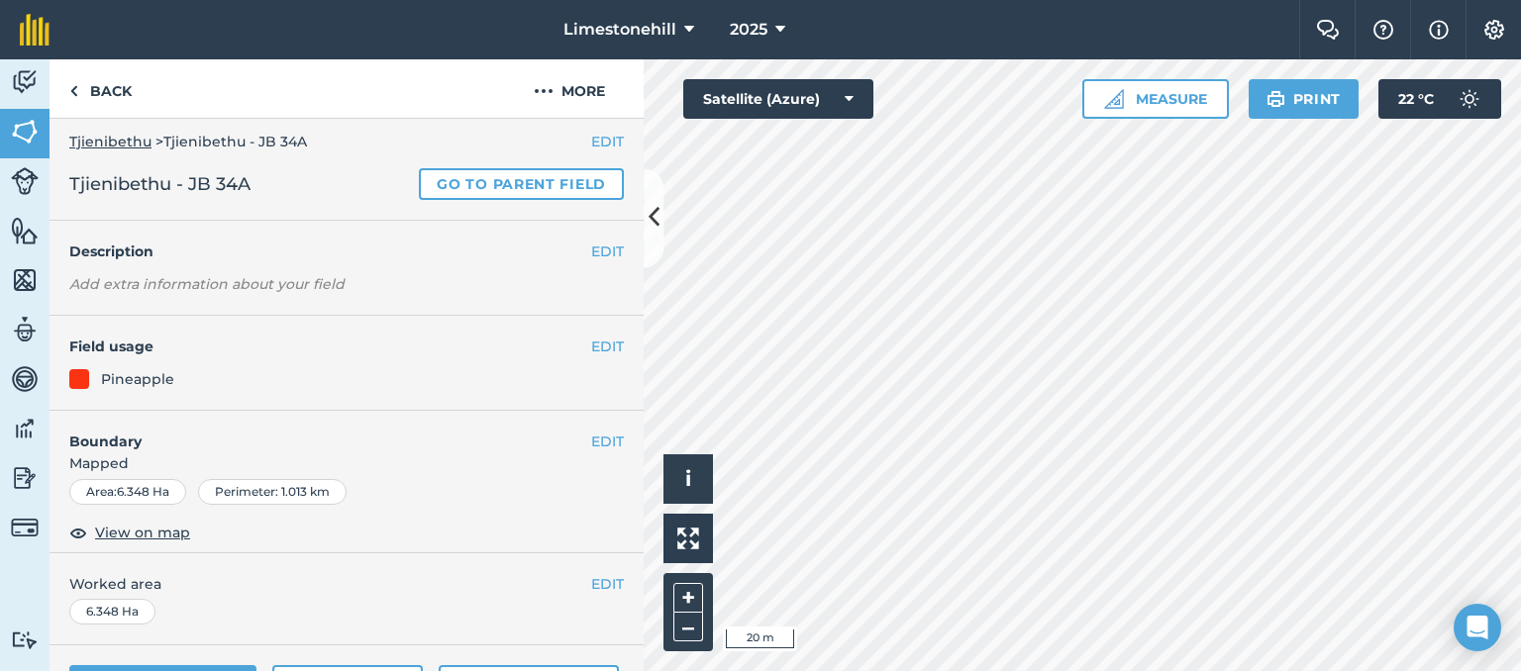
scroll to position [0, 0]
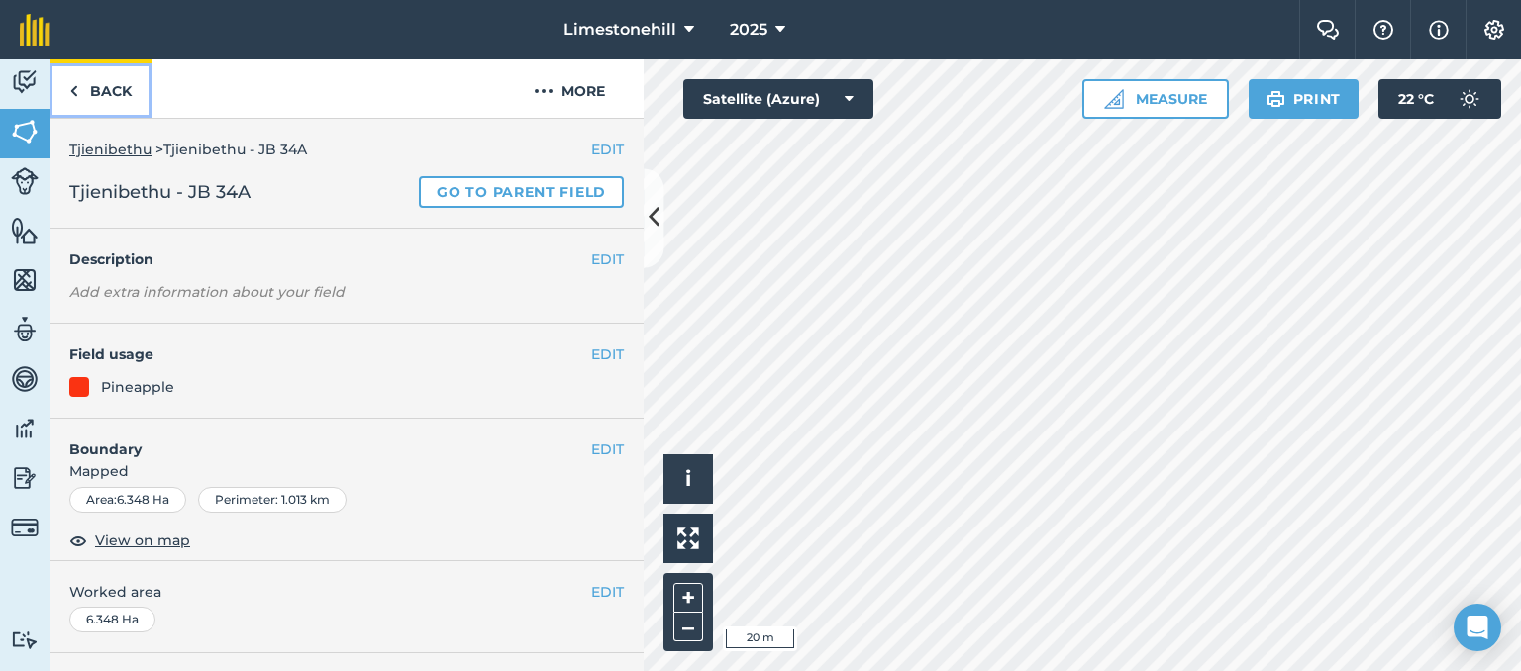
click at [74, 94] on img at bounding box center [73, 91] width 9 height 24
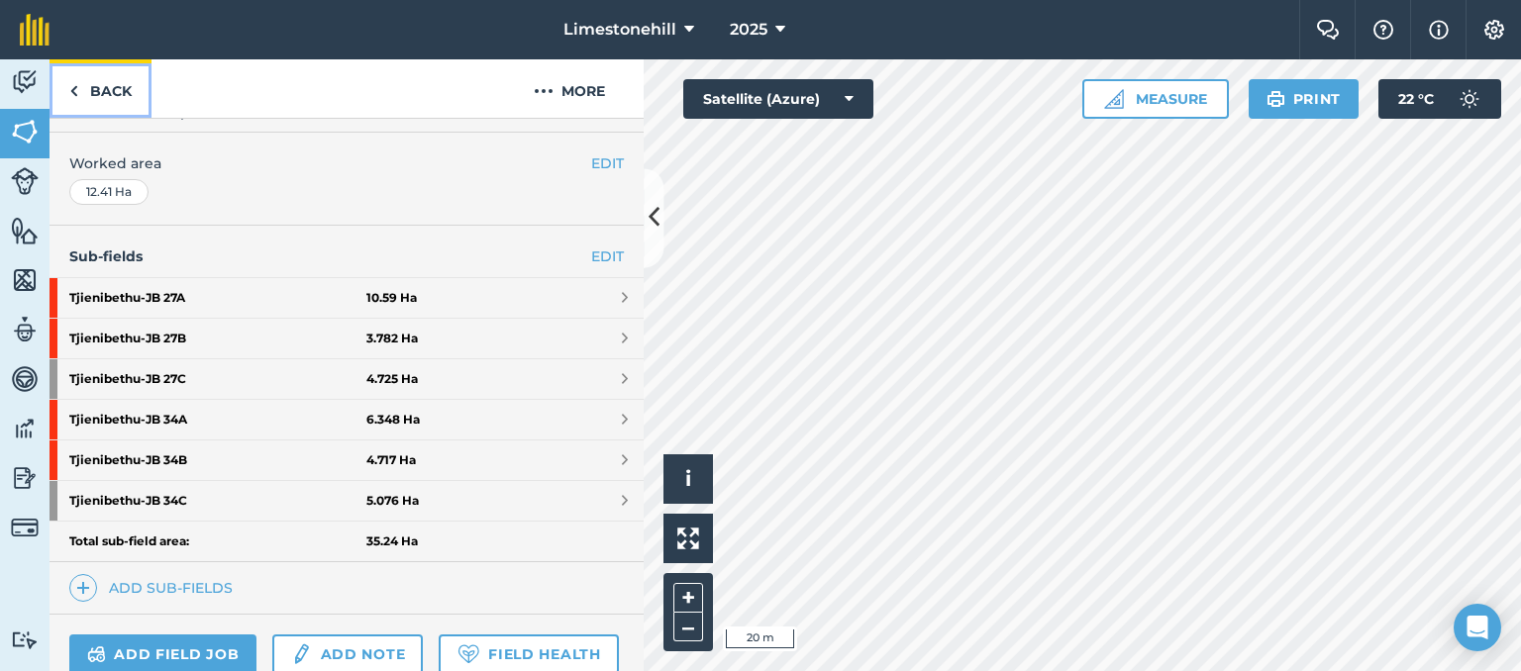
scroll to position [400, 0]
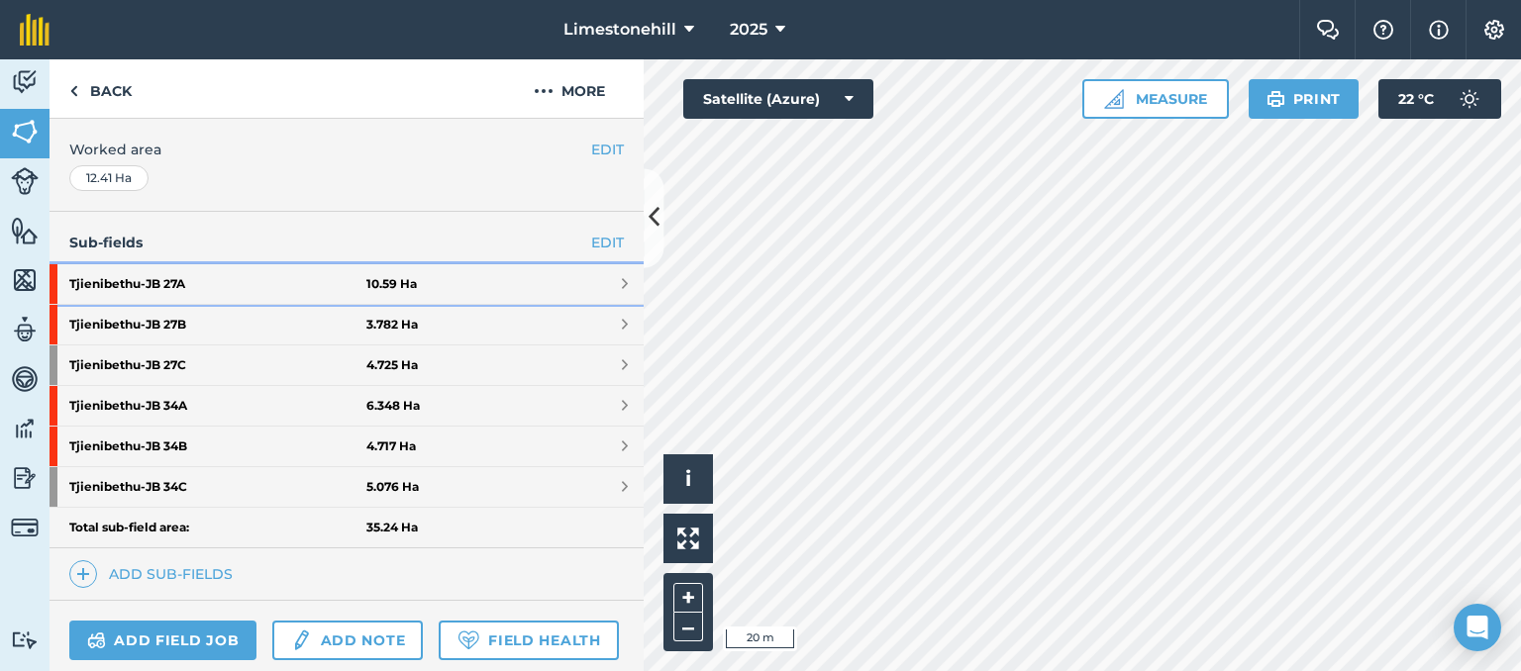
click at [622, 279] on span at bounding box center [625, 284] width 6 height 16
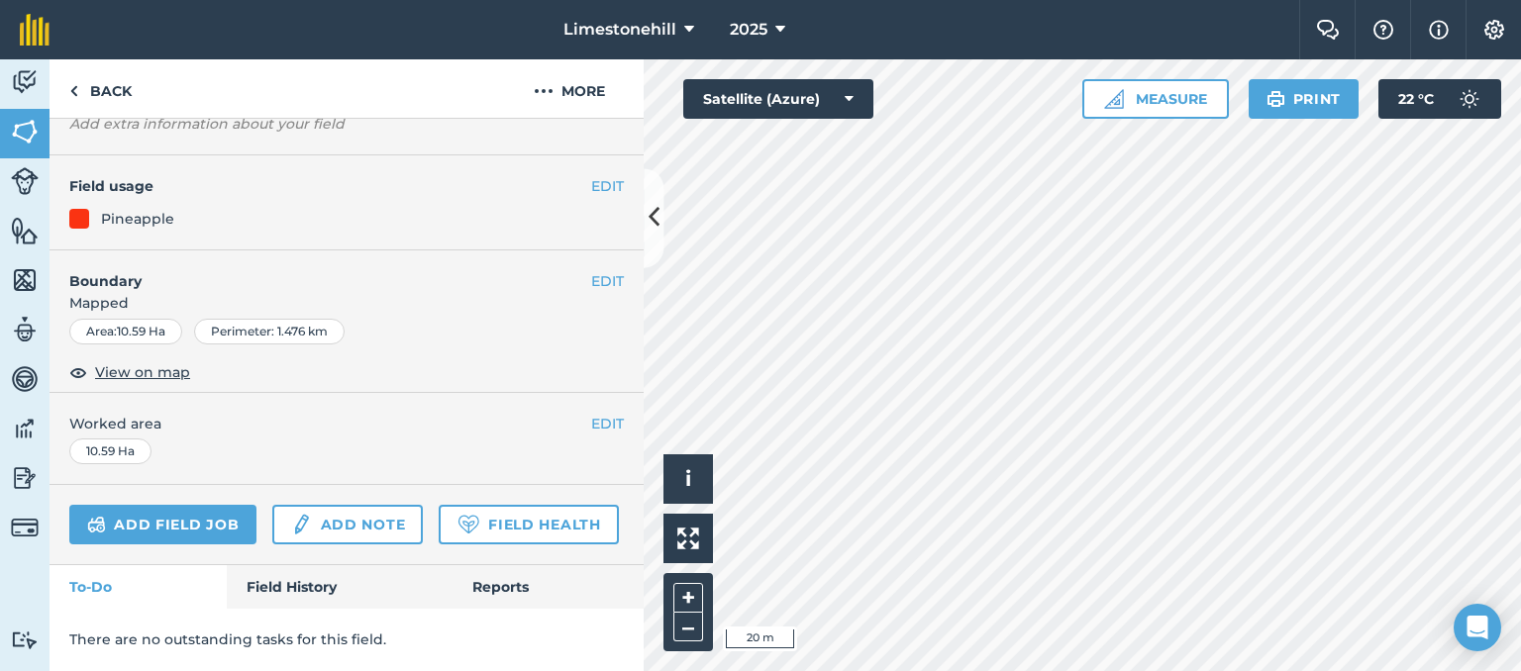
scroll to position [221, 0]
click at [591, 270] on button "EDIT" at bounding box center [607, 281] width 33 height 22
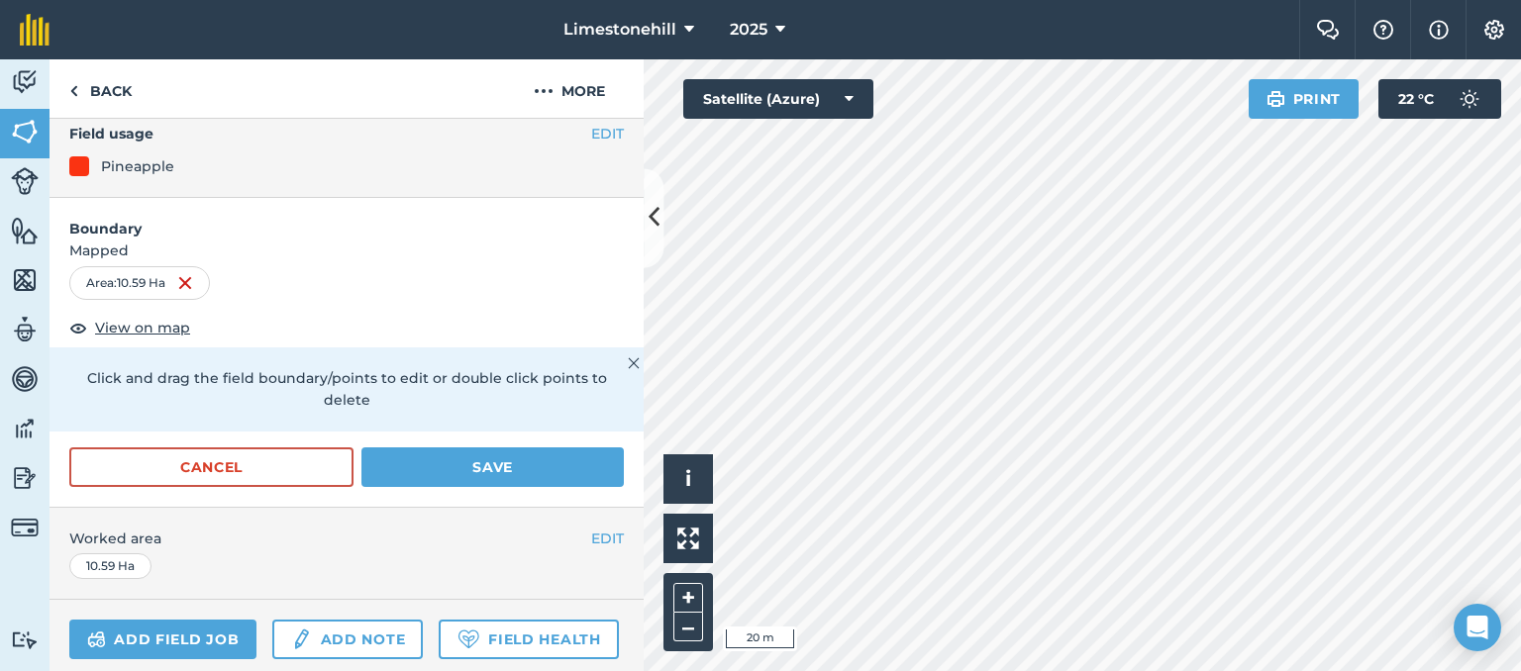
click at [701, 0] on html "Limestonehill 2025 Farm Chat Help Info Settings Limestonehill - 2025 Reproduced…" at bounding box center [760, 335] width 1521 height 671
click at [711, 48] on div "Limestonehill 2025 Farm Chat Help Info Settings Limestonehill - 2025 Reproduced…" at bounding box center [760, 335] width 1521 height 671
click at [1040, 0] on html "Limestonehill 2025 Farm Chat Help Info Settings Limestonehill - 2025 Reproduced…" at bounding box center [760, 335] width 1521 height 671
click at [266, 474] on button "Cancel" at bounding box center [211, 468] width 284 height 40
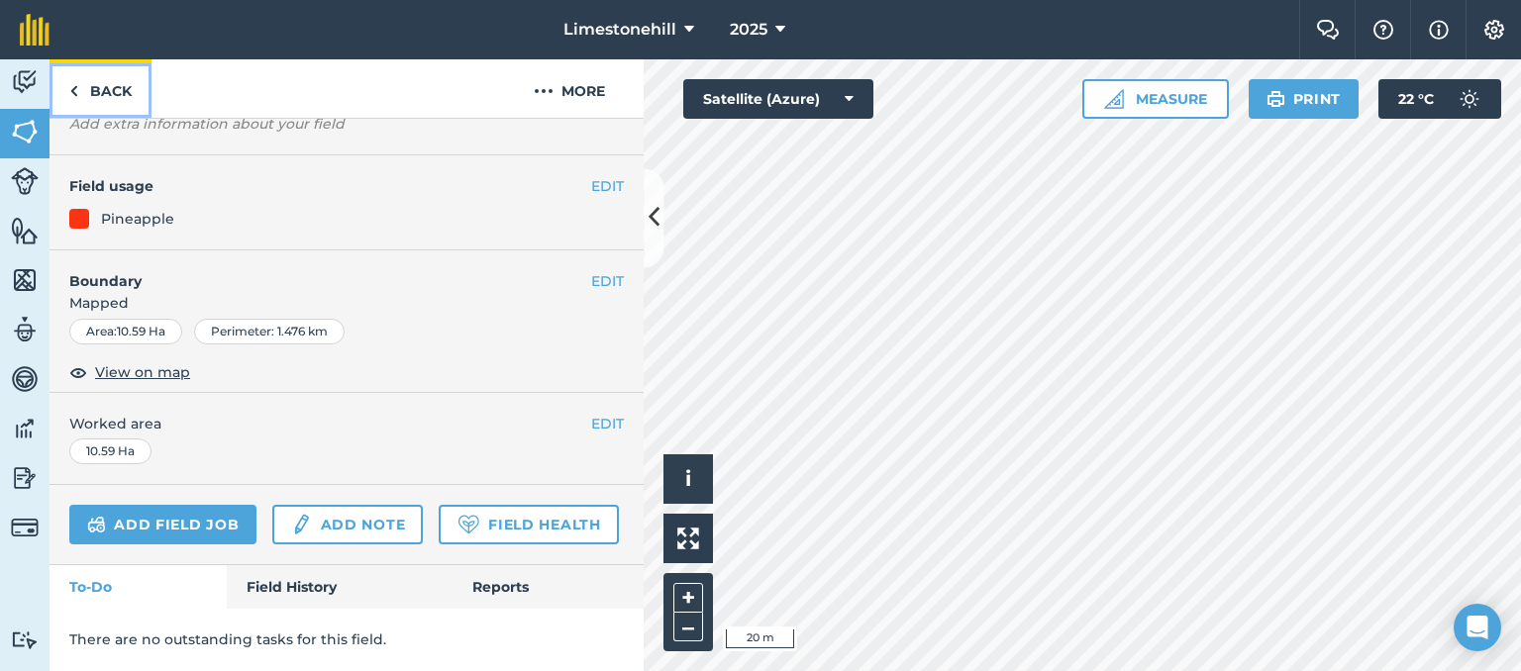
click at [72, 84] on img at bounding box center [73, 91] width 9 height 24
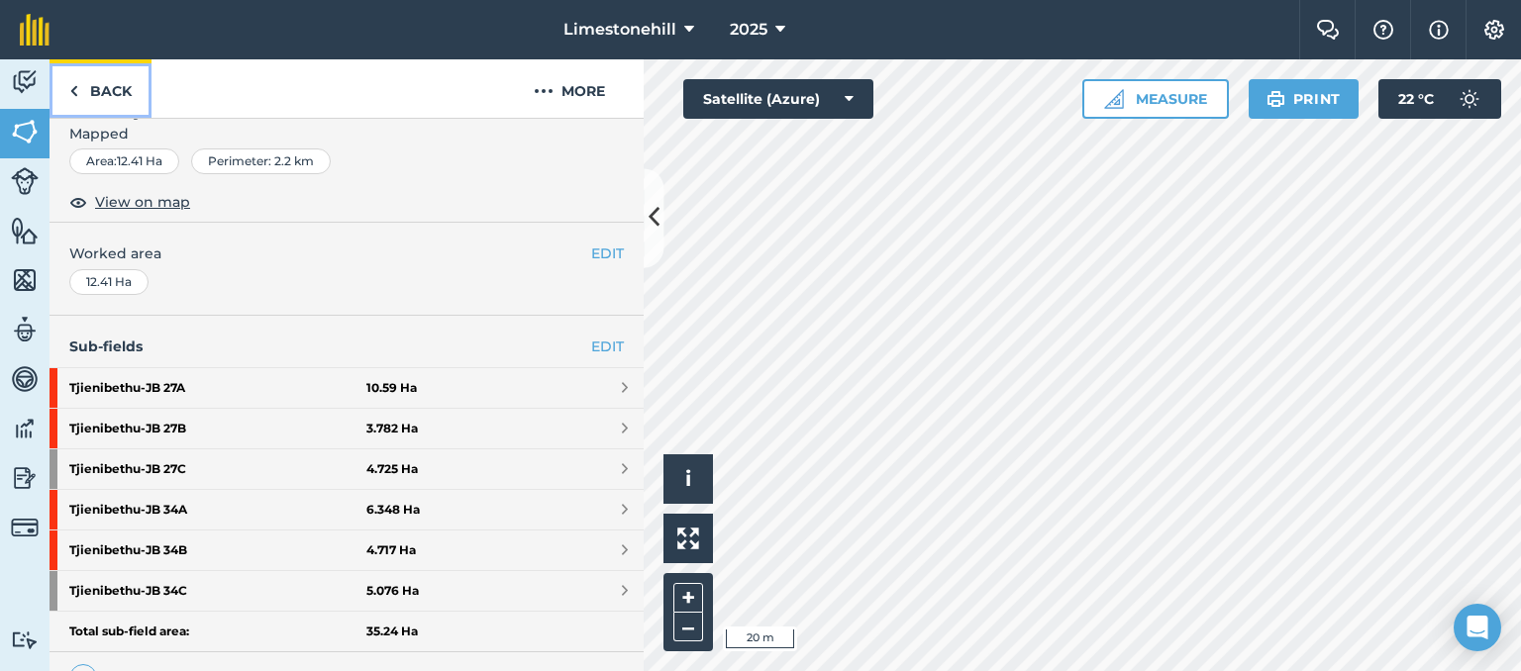
scroll to position [309, 0]
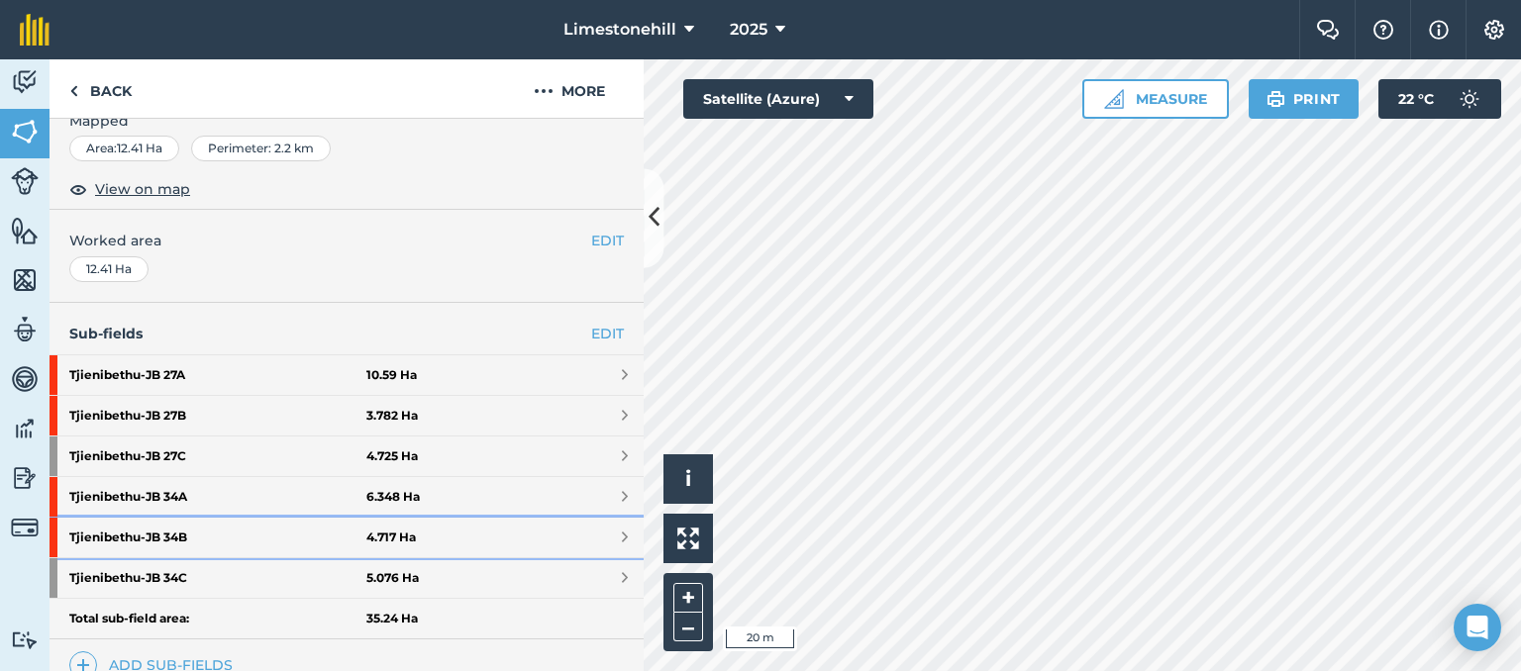
click at [622, 539] on span at bounding box center [625, 538] width 6 height 16
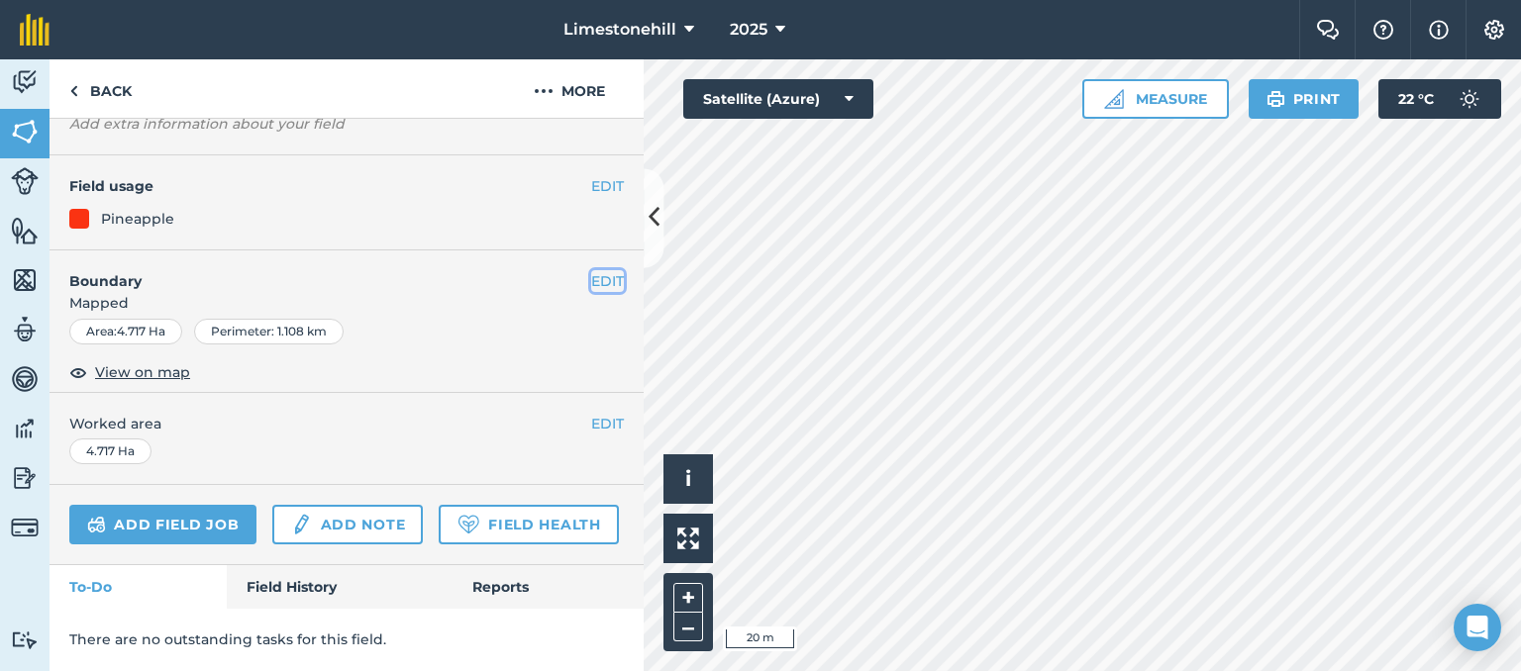
click at [591, 270] on button "EDIT" at bounding box center [607, 281] width 33 height 22
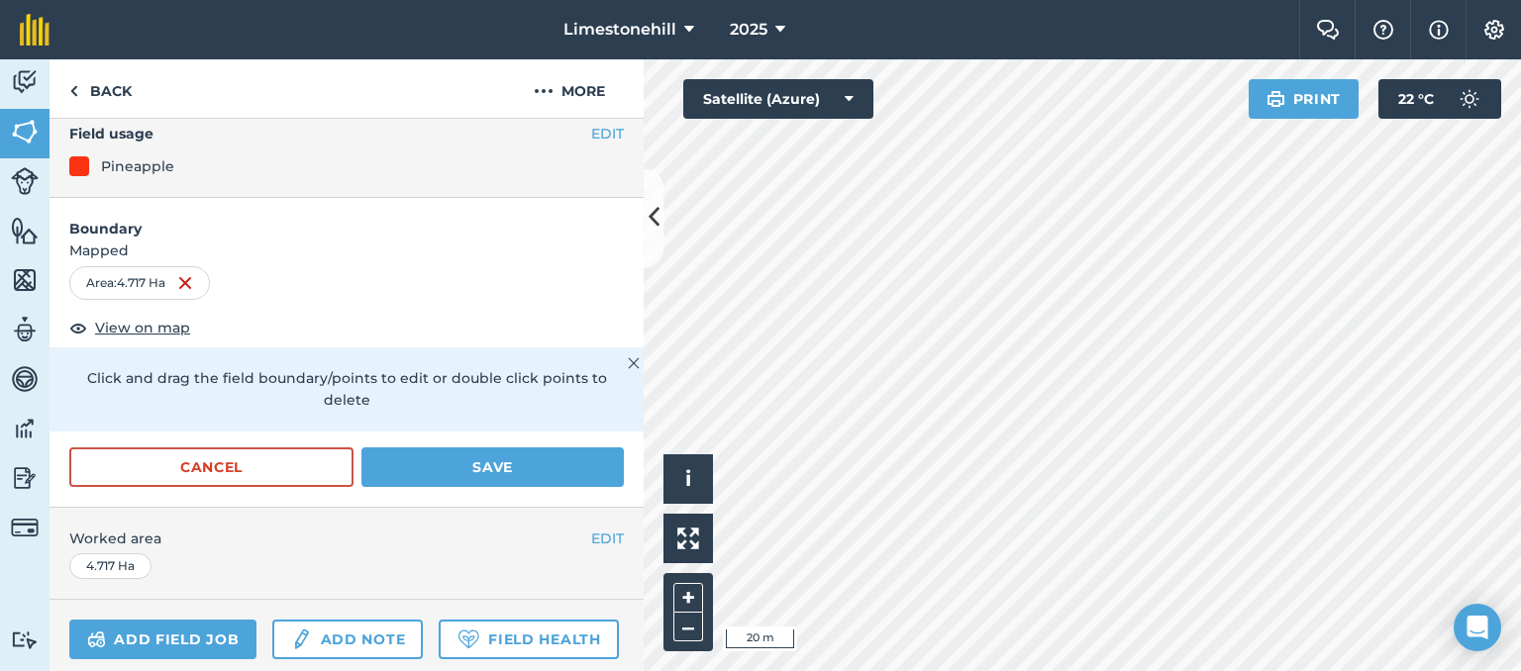
click at [656, 0] on html "Limestonehill 2025 Farm Chat Help Info Settings Limestonehill - 2025 Reproduced…" at bounding box center [760, 335] width 1521 height 671
click at [749, 39] on div "Limestonehill 2025 Farm Chat Help Info Settings Limestonehill - 2025 Reproduced…" at bounding box center [760, 335] width 1521 height 671
click at [245, 454] on button "Cancel" at bounding box center [211, 468] width 284 height 40
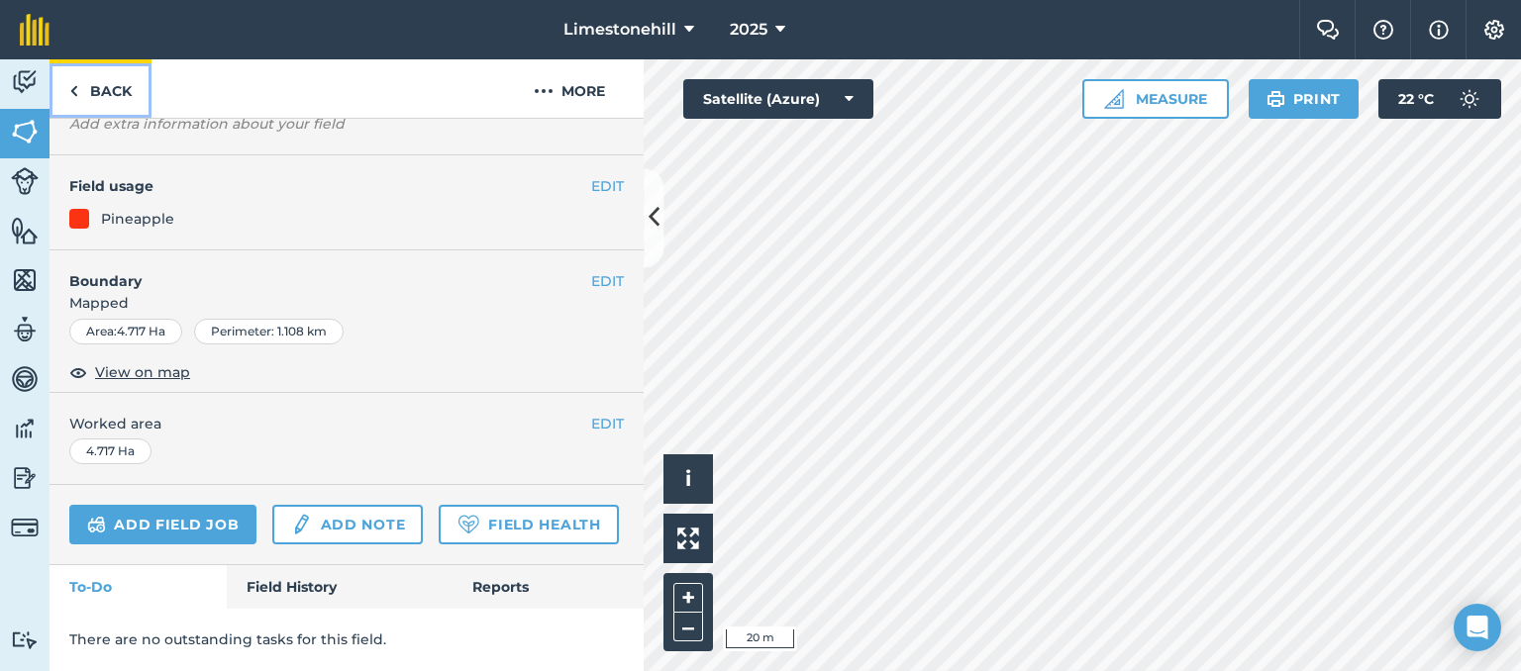
click at [74, 96] on img at bounding box center [73, 91] width 9 height 24
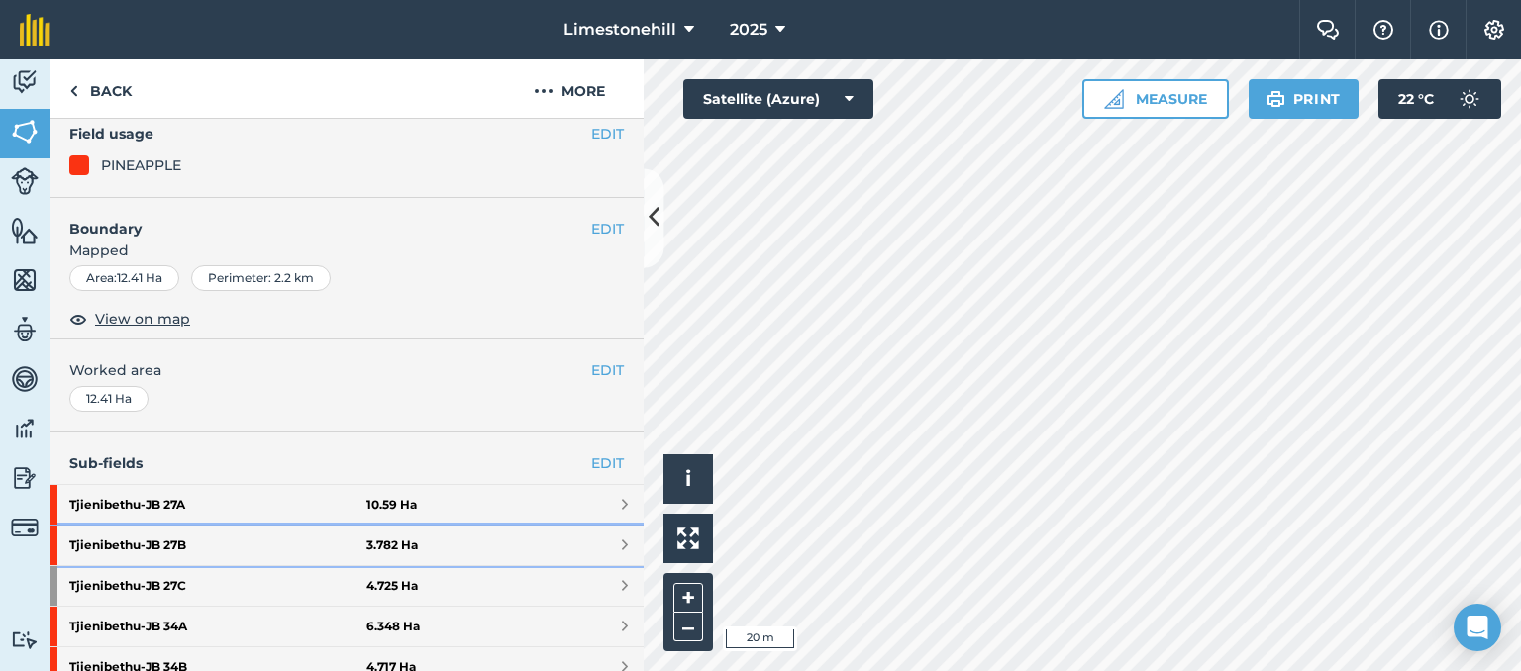
click at [622, 544] on span at bounding box center [625, 546] width 6 height 16
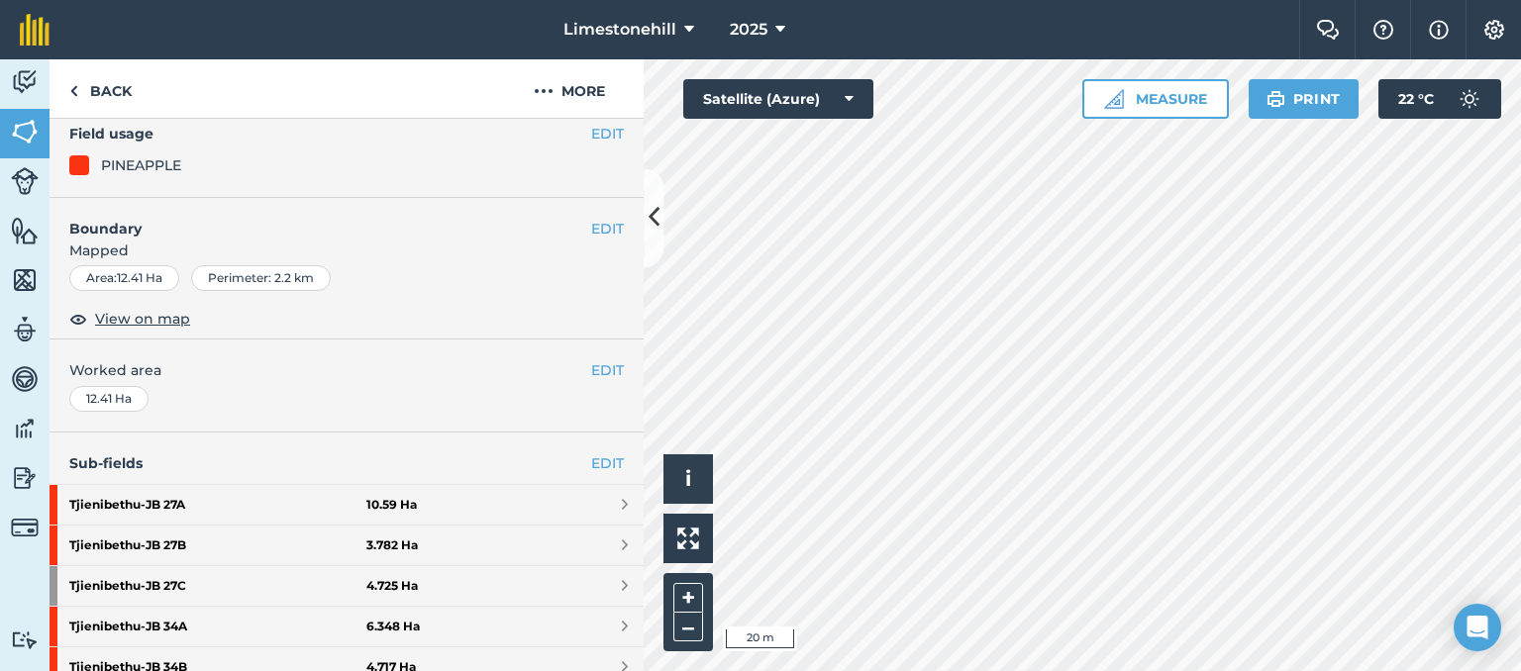
scroll to position [221, 0]
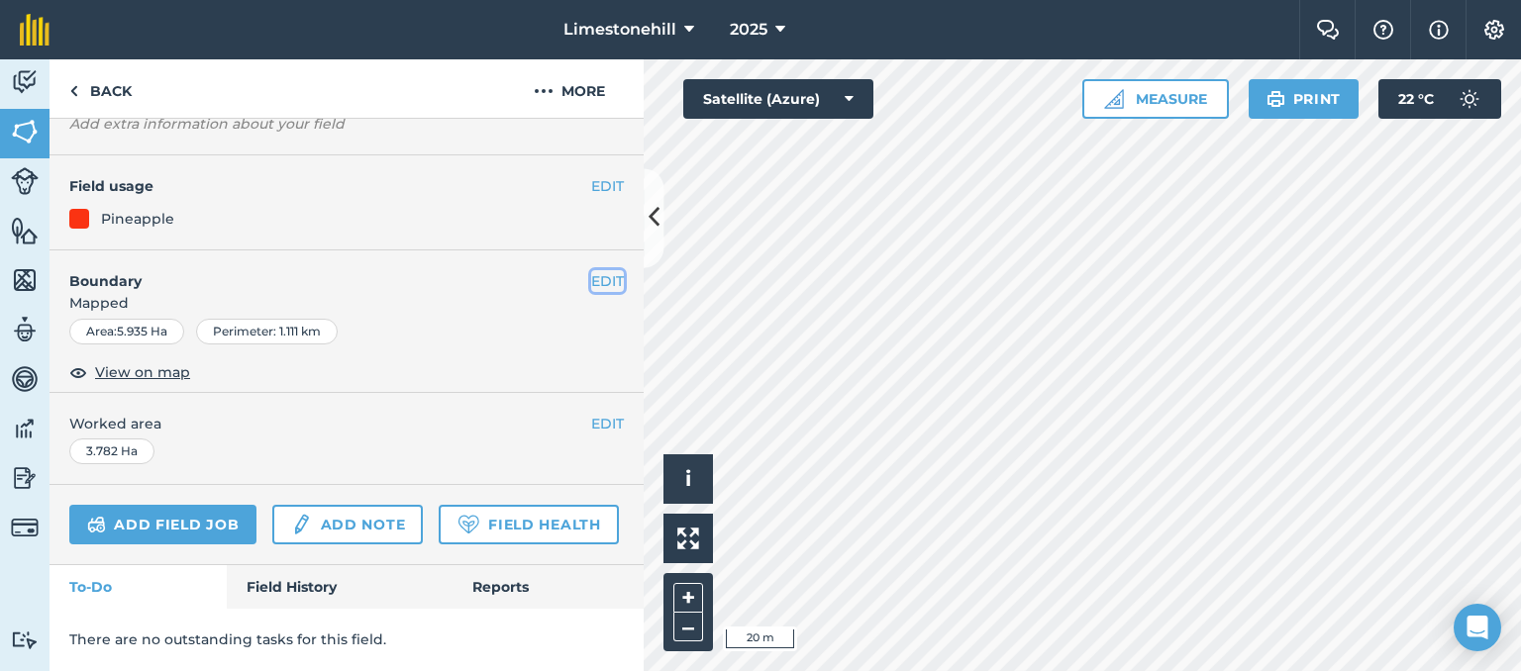
click at [591, 270] on button "EDIT" at bounding box center [607, 281] width 33 height 22
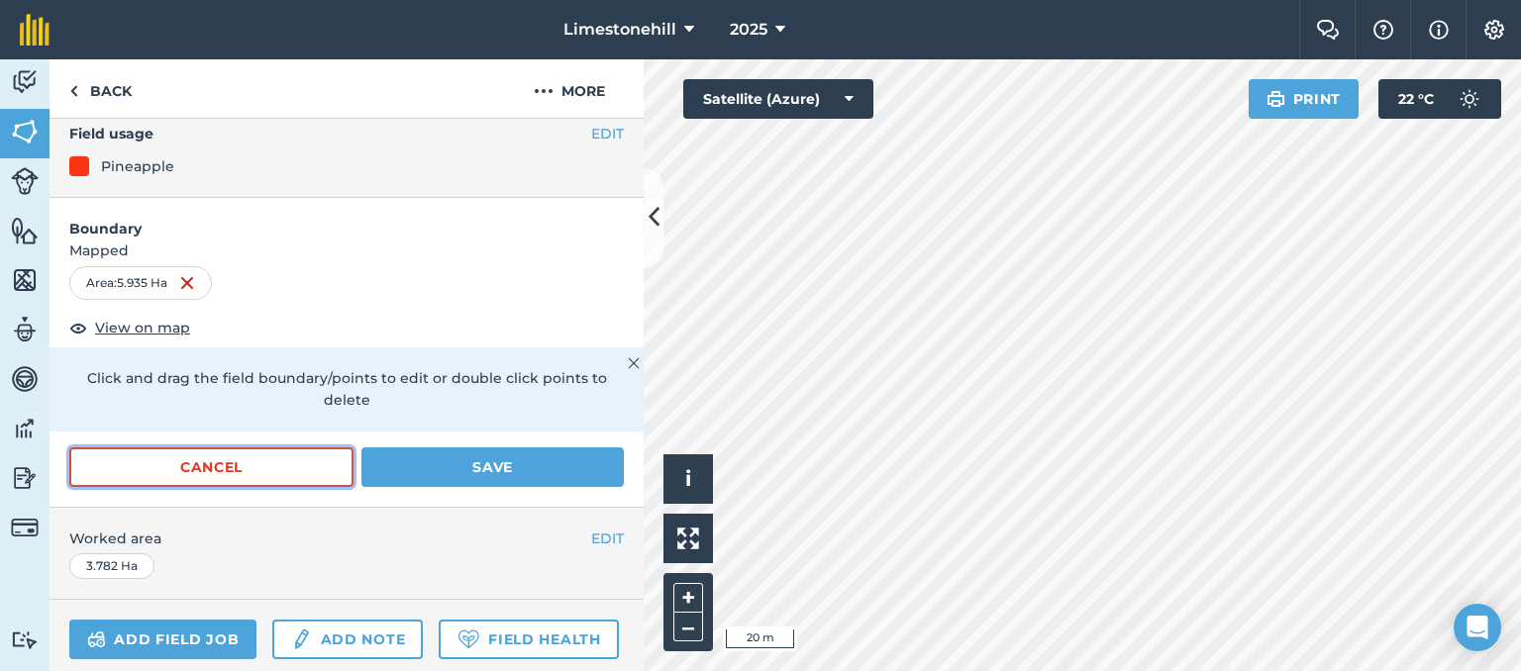
click at [253, 461] on button "Cancel" at bounding box center [211, 468] width 284 height 40
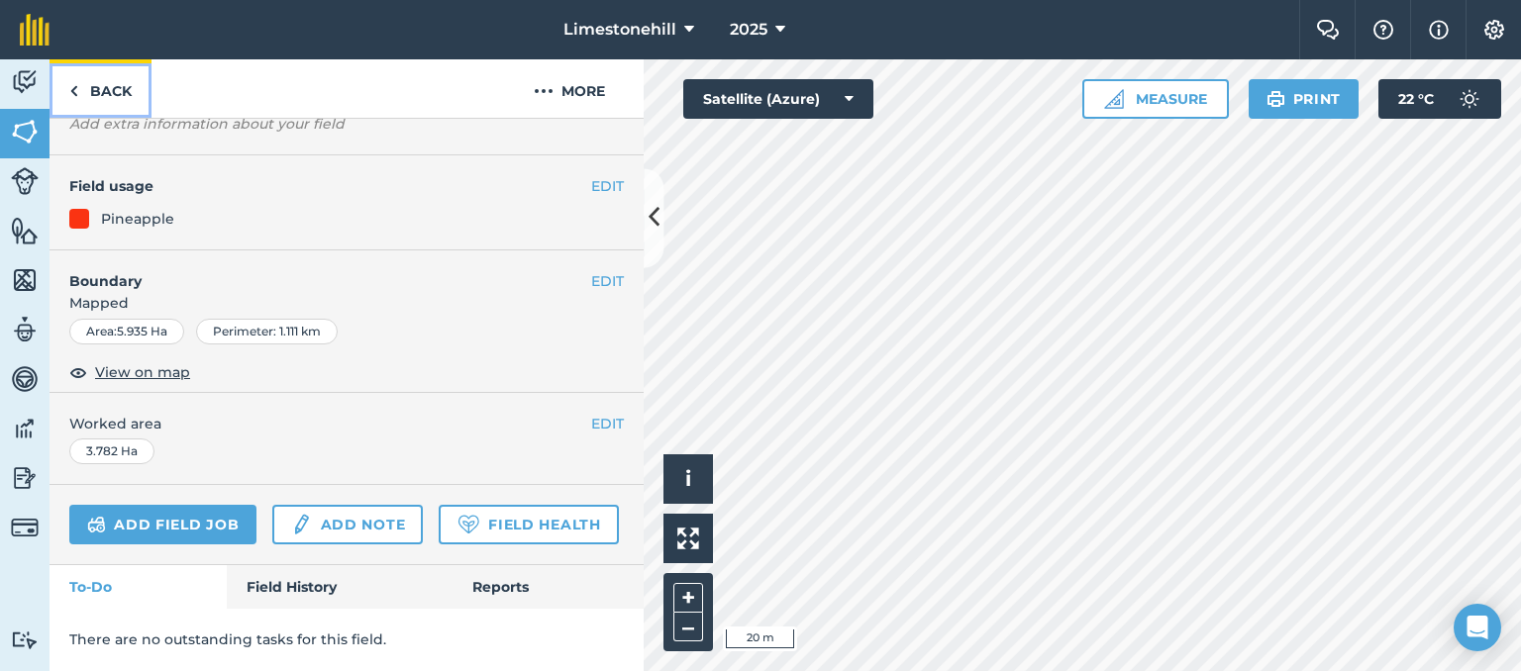
click at [71, 90] on img at bounding box center [73, 91] width 9 height 24
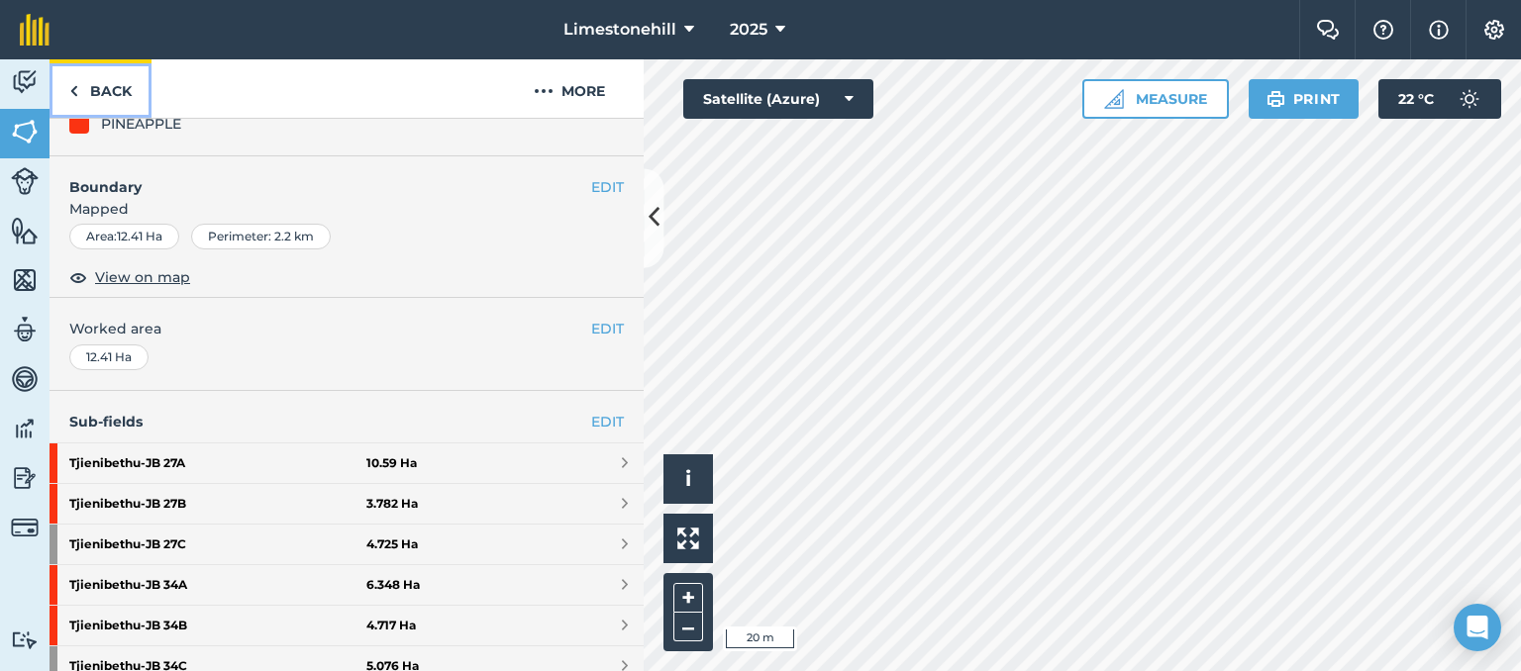
scroll to position [179, 0]
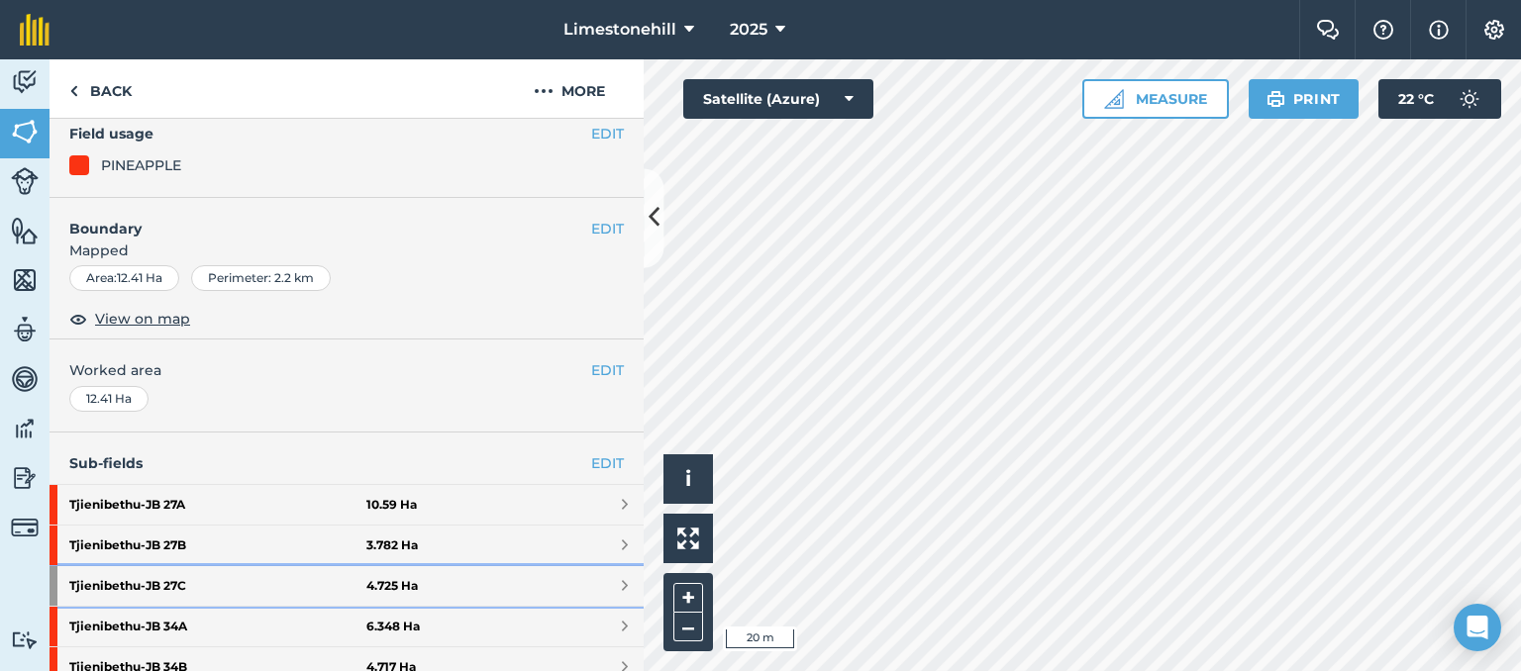
click at [622, 581] on span at bounding box center [625, 586] width 6 height 16
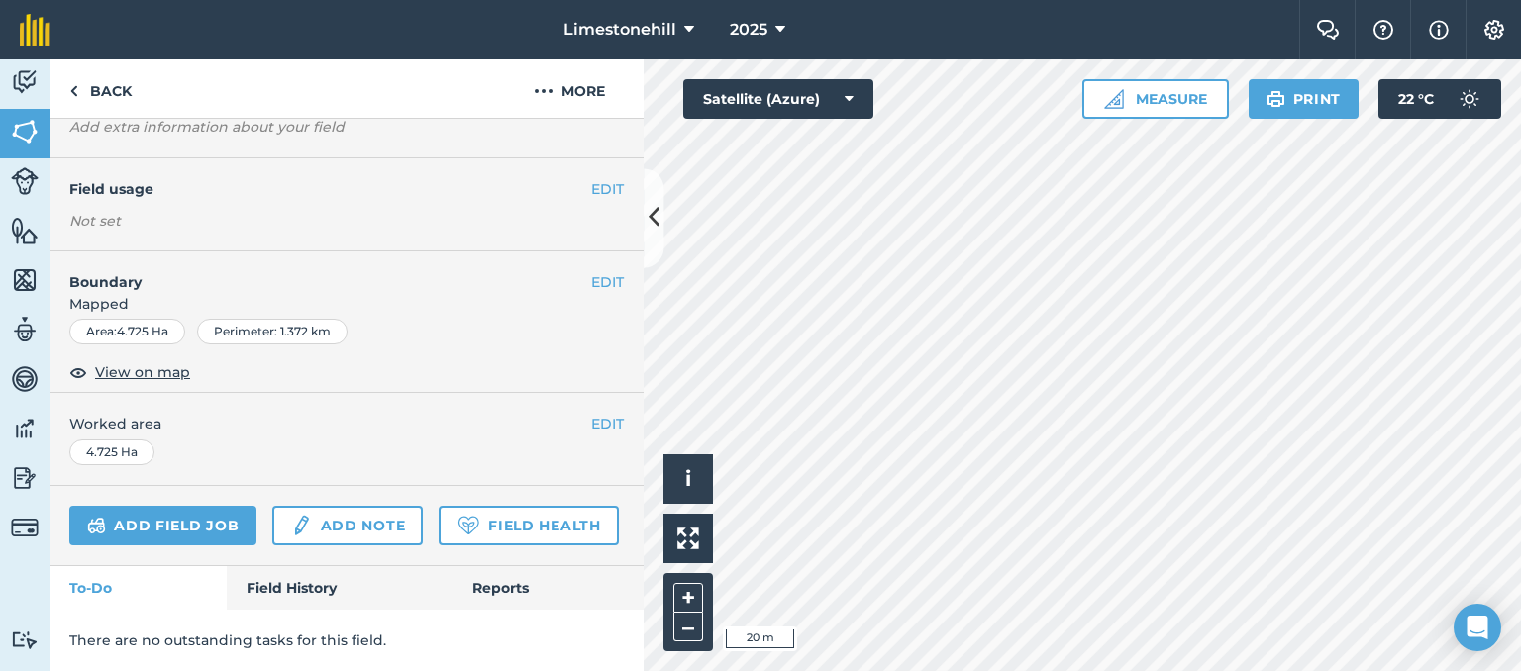
scroll to position [218, 0]
click at [591, 271] on button "EDIT" at bounding box center [607, 282] width 33 height 22
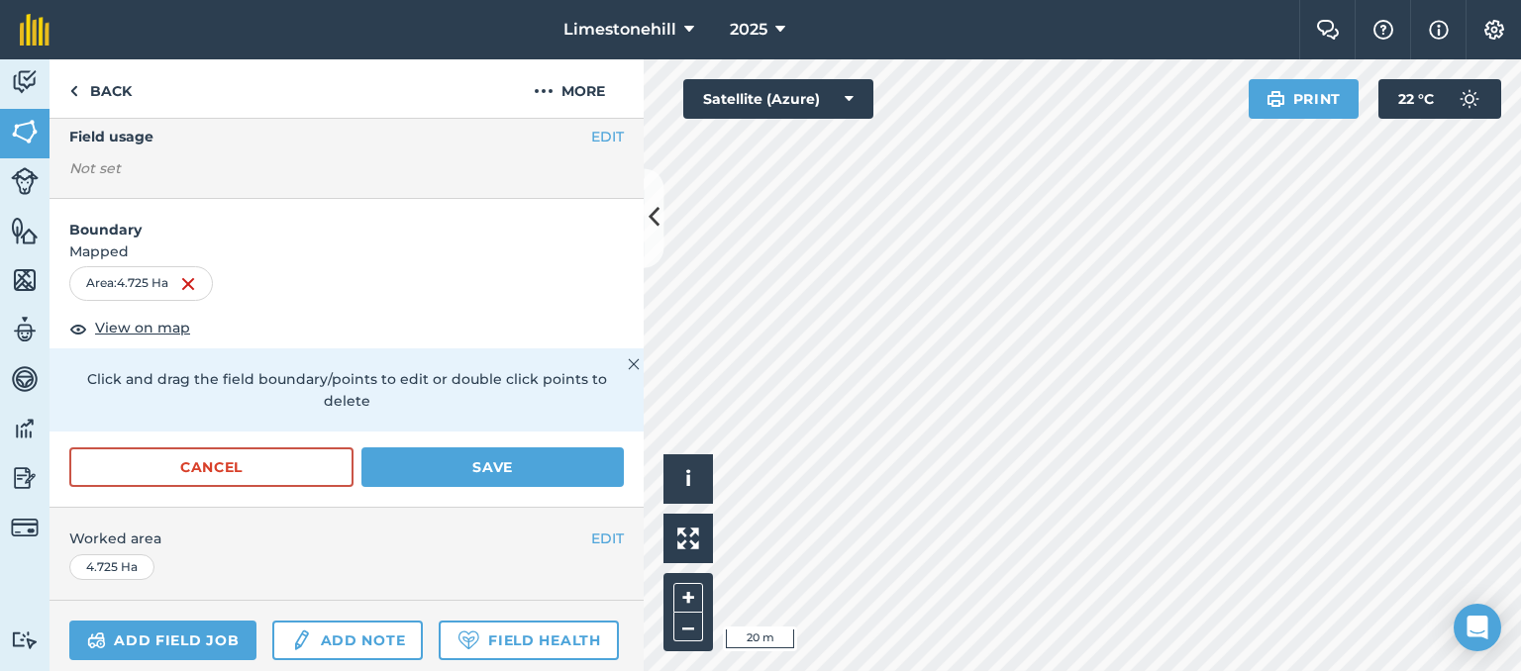
click at [798, 0] on html "Limestonehill 2025 Farm Chat Help Info Settings Limestonehill - 2025 Reproduced…" at bounding box center [760, 335] width 1521 height 671
click at [867, 83] on div "Hello i © 2025 TomTom, Microsoft 20 m + – Satellite (Azure) Print 22 ° C" at bounding box center [1082, 365] width 877 height 612
click at [911, 20] on div "Limestonehill 2025 Farm Chat Help Info Settings Limestonehill - 2025 Reproduced…" at bounding box center [760, 335] width 1521 height 671
click at [210, 466] on button "Cancel" at bounding box center [211, 468] width 284 height 40
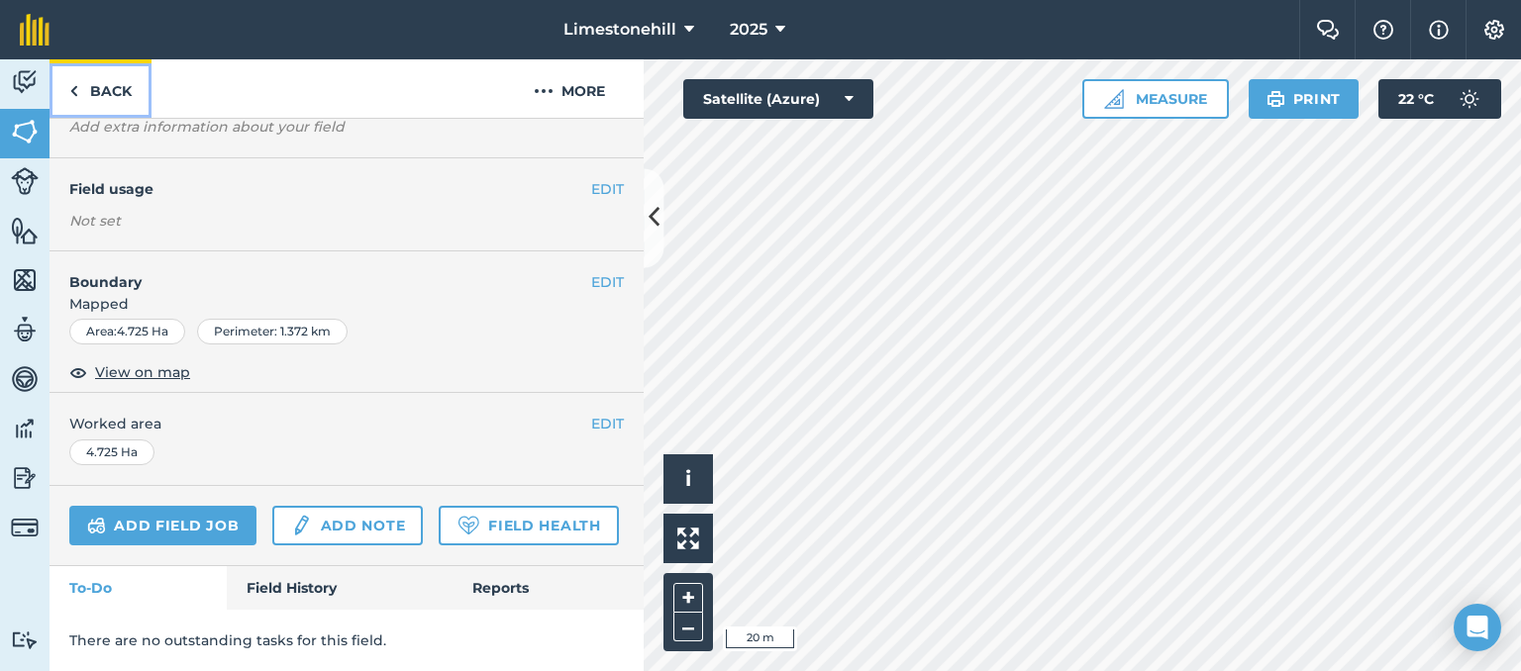
click at [77, 85] on img at bounding box center [73, 91] width 9 height 24
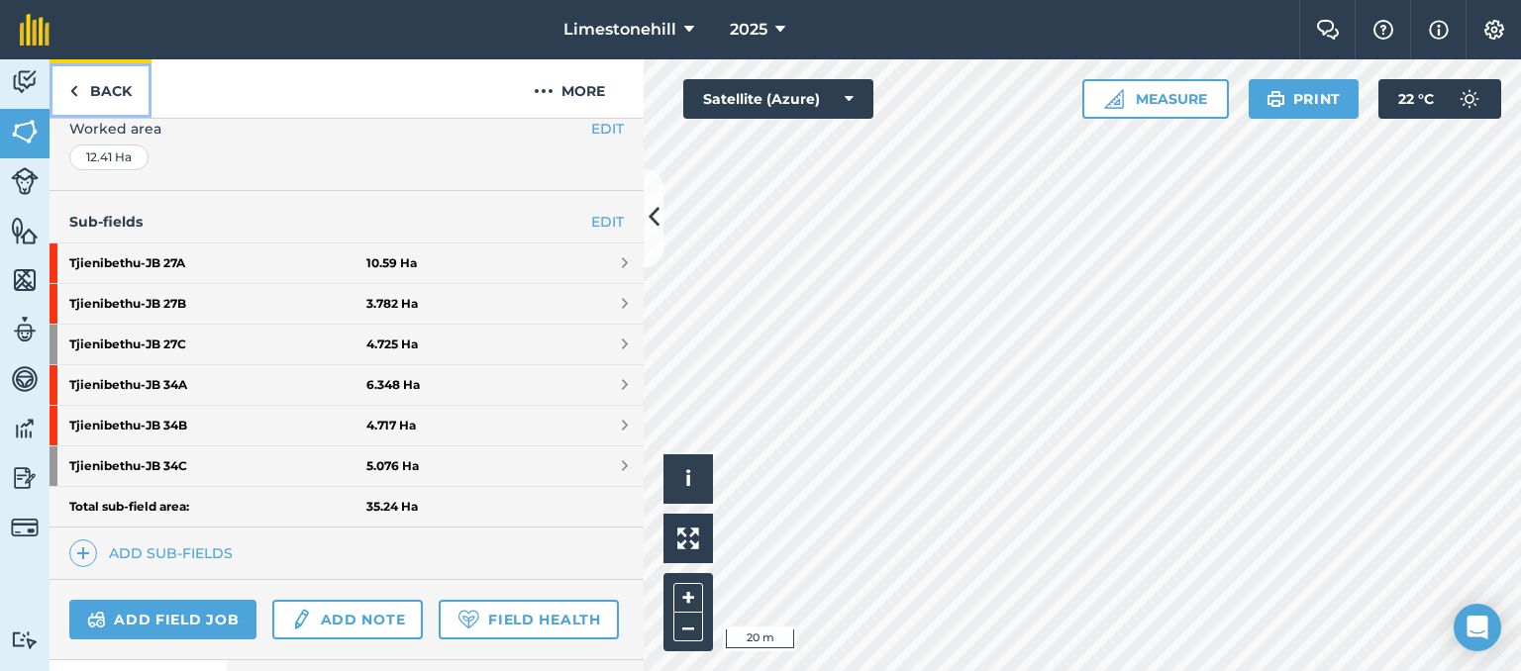
scroll to position [447, 0]
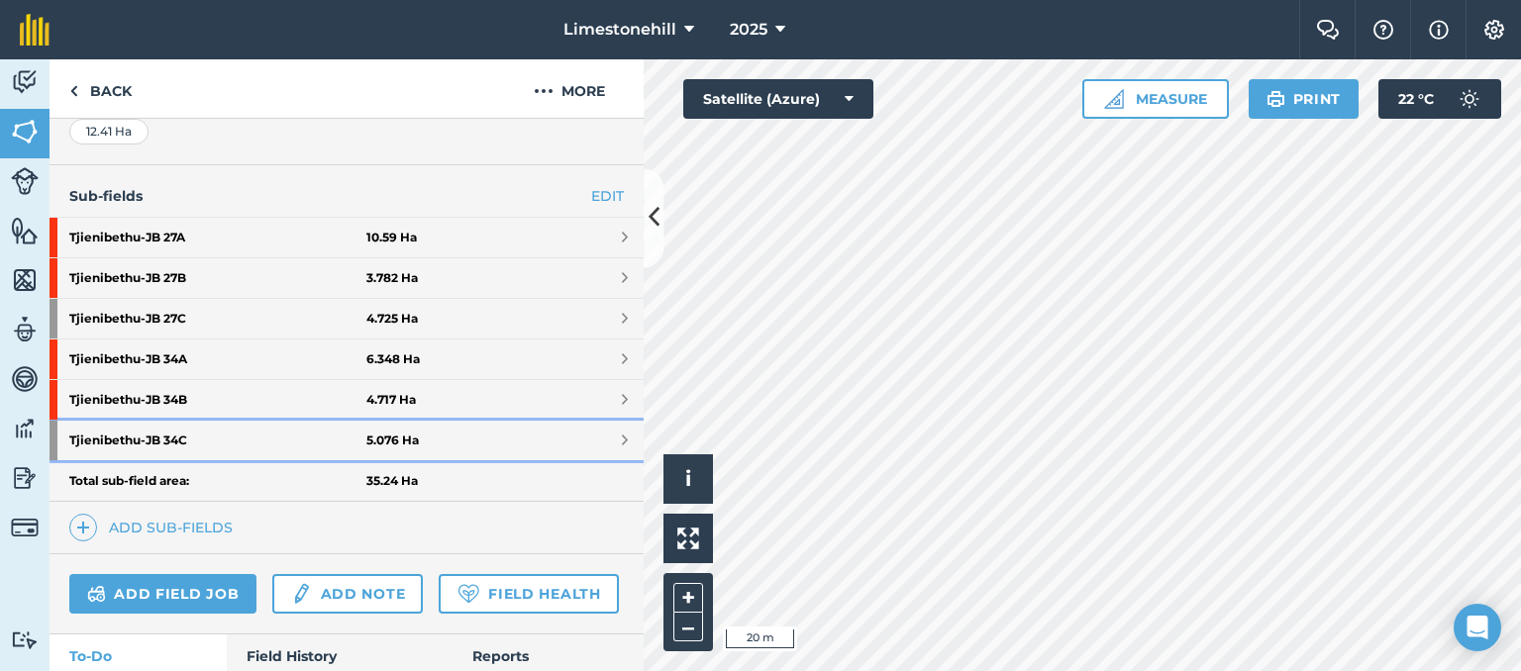
click at [605, 437] on link "Tjienibethu - JB 34C 5.076 Ha" at bounding box center [347, 441] width 594 height 40
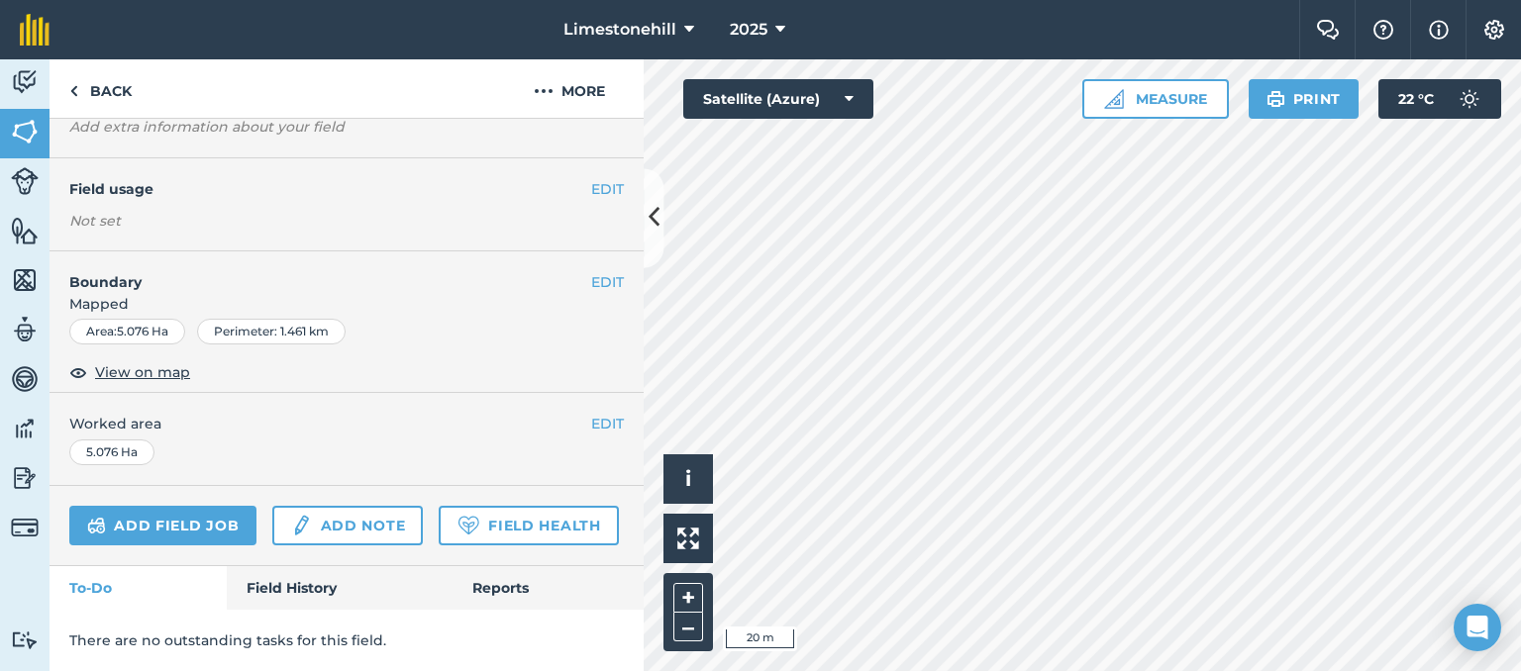
scroll to position [218, 0]
click at [591, 271] on button "EDIT" at bounding box center [607, 282] width 33 height 22
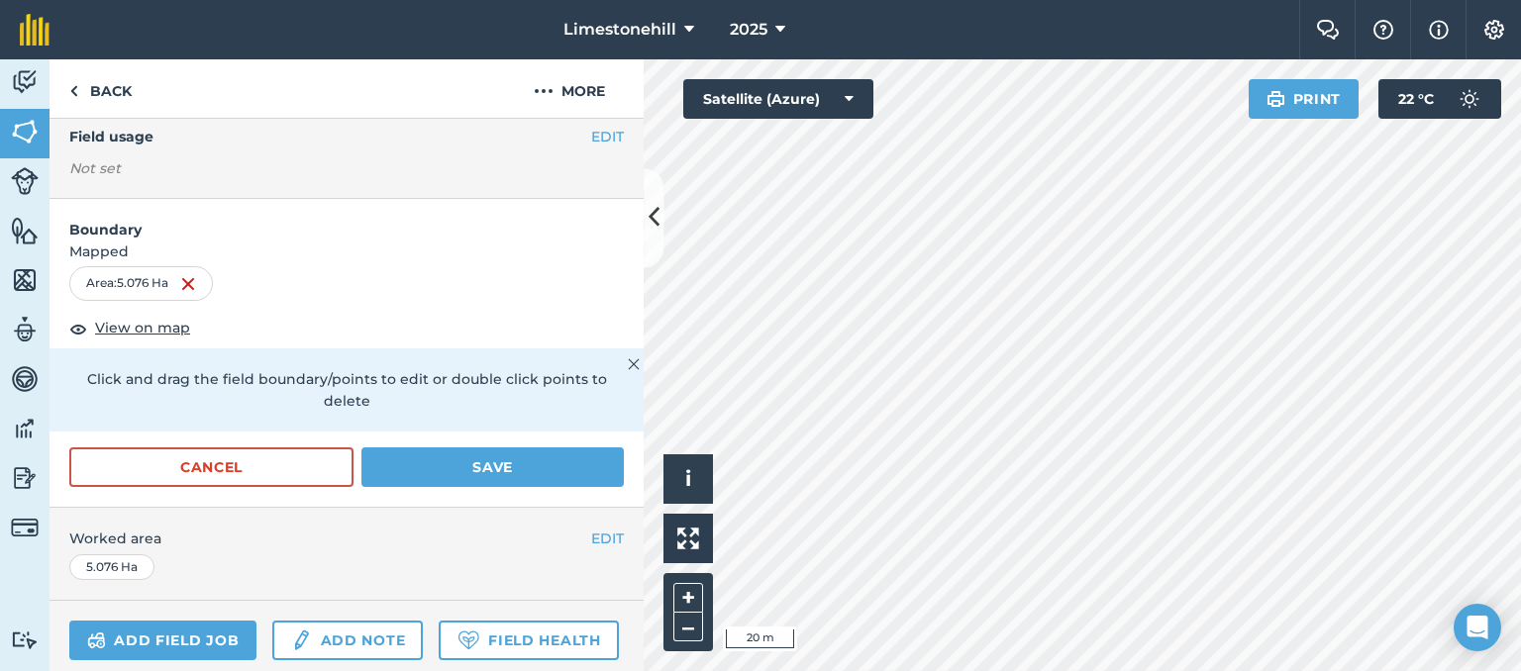
click at [939, 670] on html "Limestonehill 2025 Farm Chat Help Info Settings Limestonehill - 2025 Reproduced…" at bounding box center [760, 335] width 1521 height 671
click at [250, 465] on button "Cancel" at bounding box center [211, 468] width 284 height 40
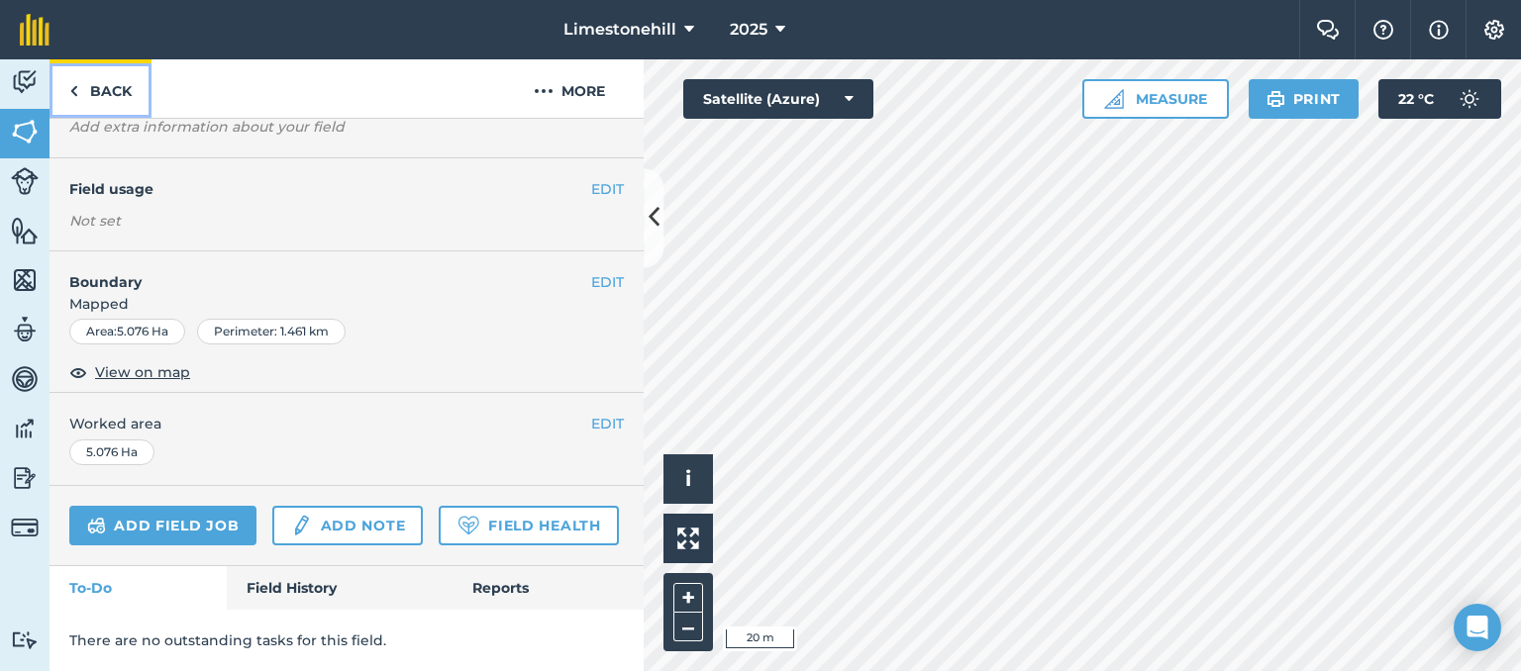
click at [70, 92] on img at bounding box center [73, 91] width 9 height 24
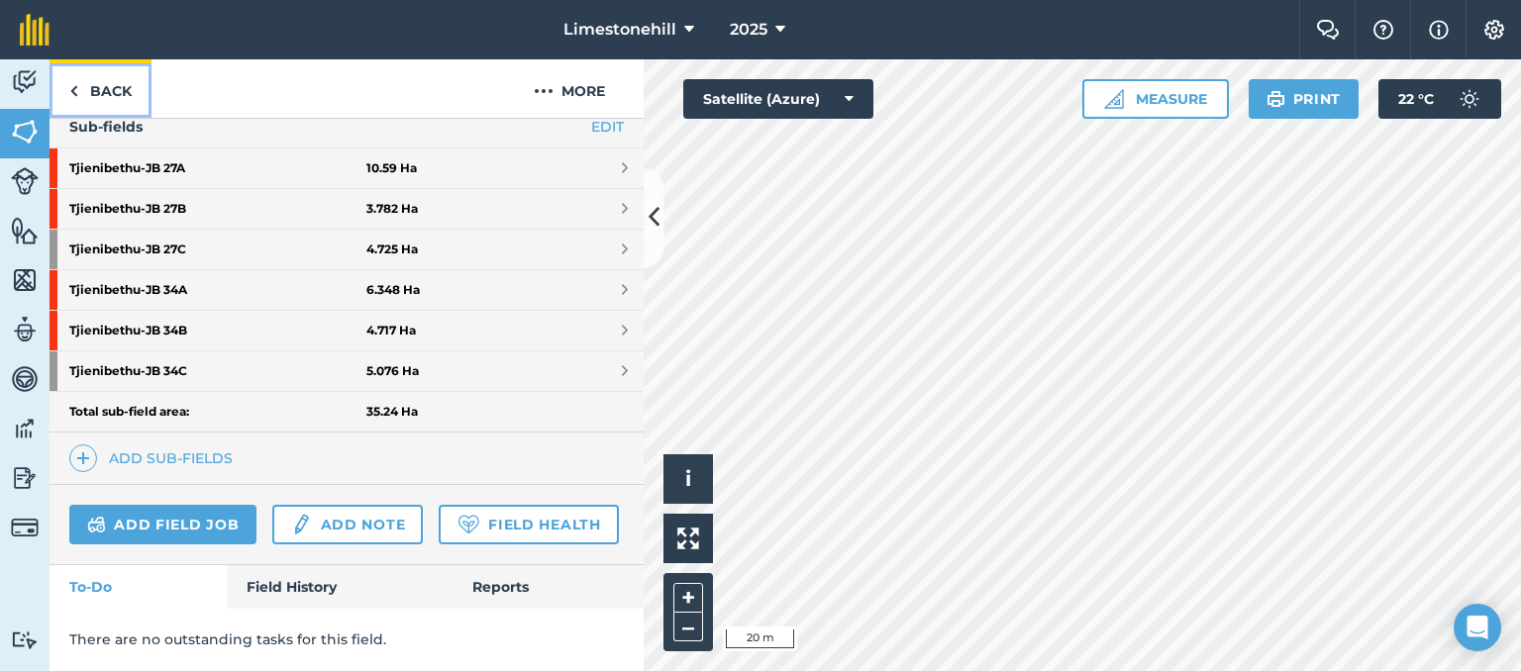
scroll to position [566, 0]
click at [651, 212] on icon at bounding box center [654, 218] width 11 height 35
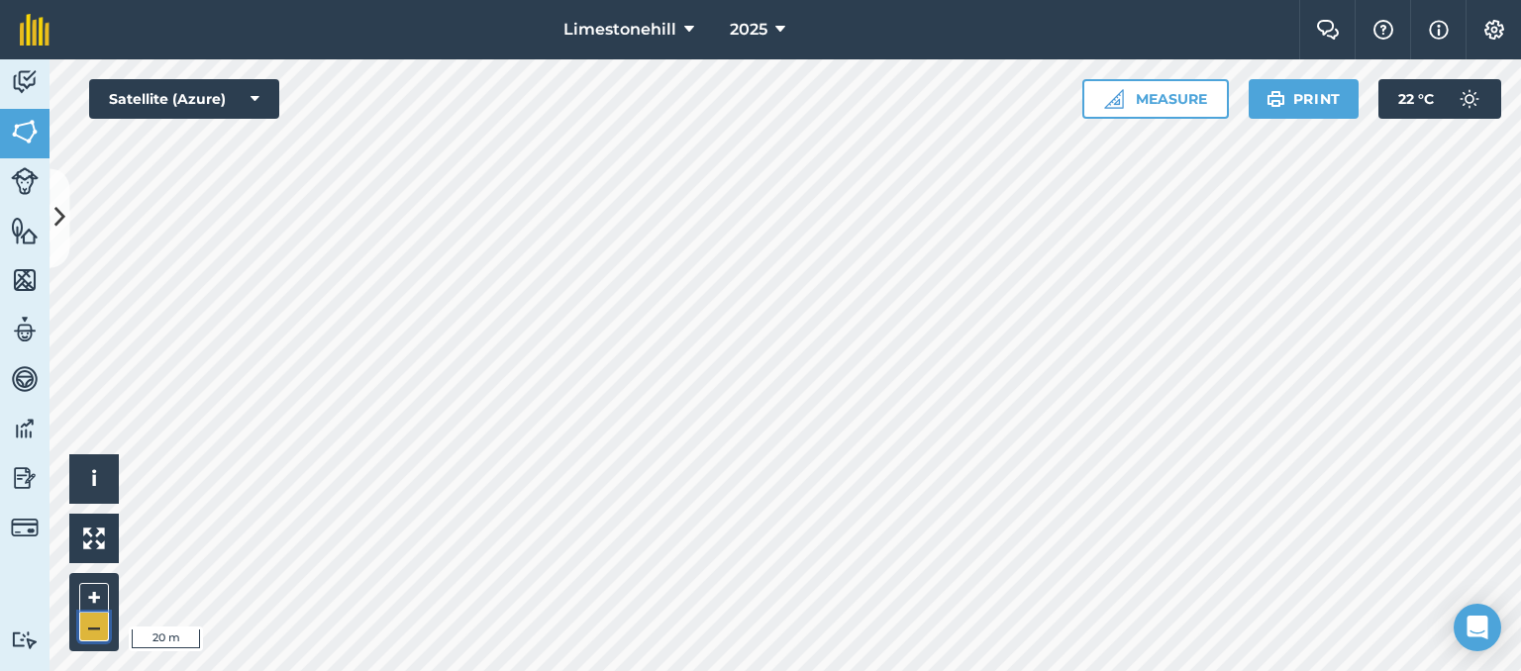
click at [90, 627] on button "–" at bounding box center [94, 627] width 30 height 29
click at [56, 219] on icon at bounding box center [59, 218] width 11 height 35
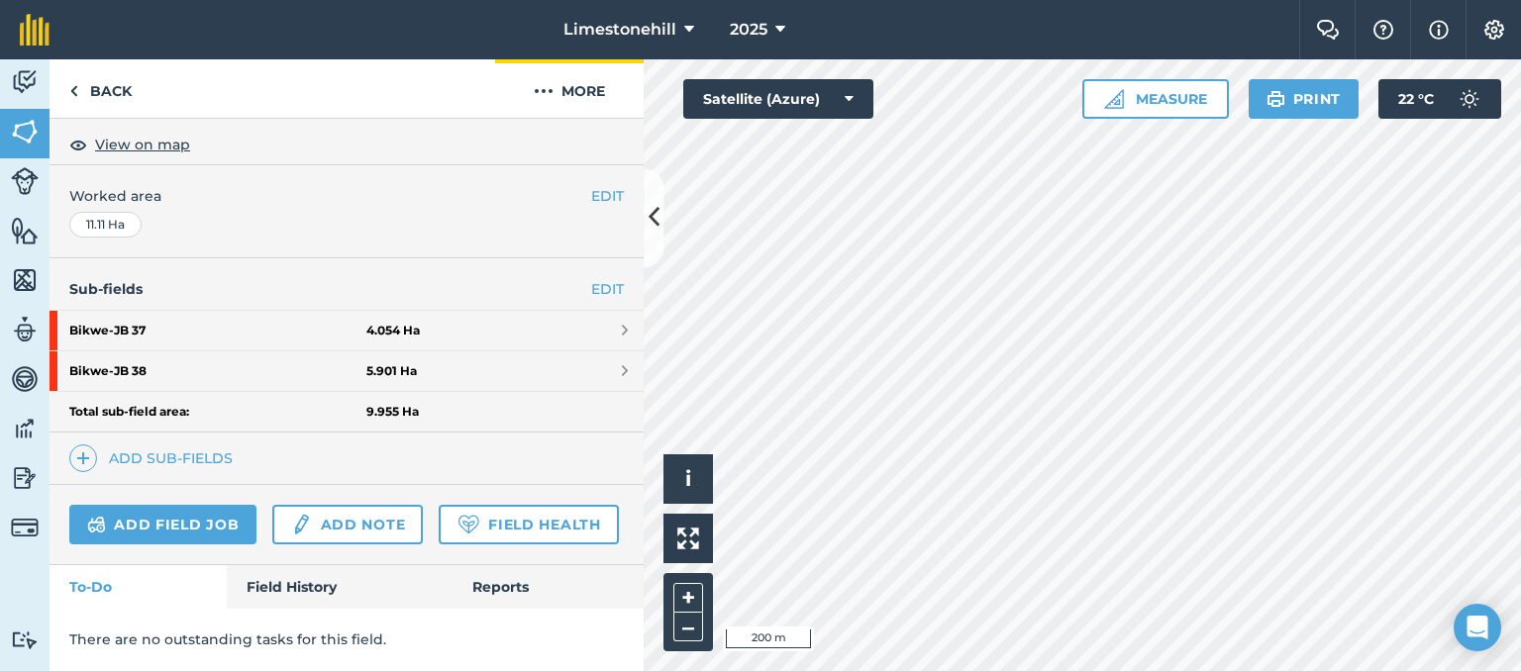
scroll to position [405, 0]
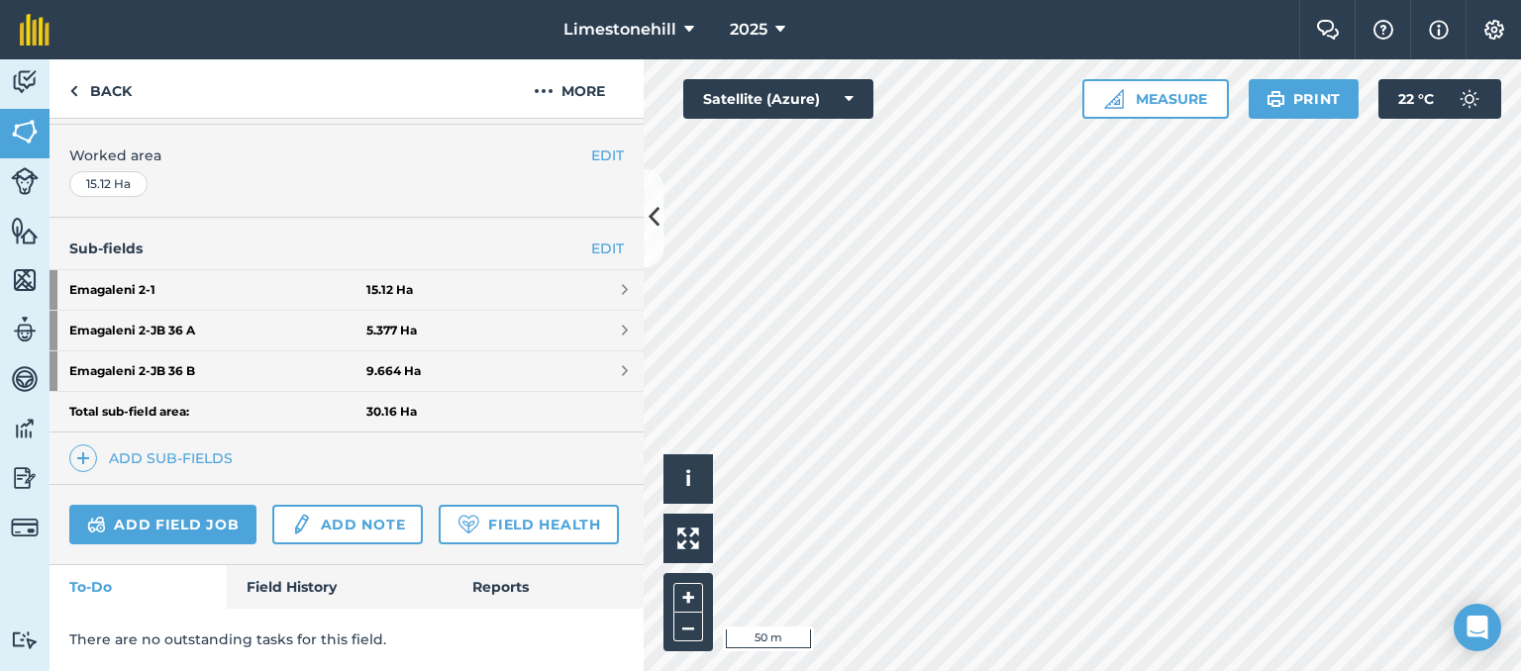
scroll to position [486, 0]
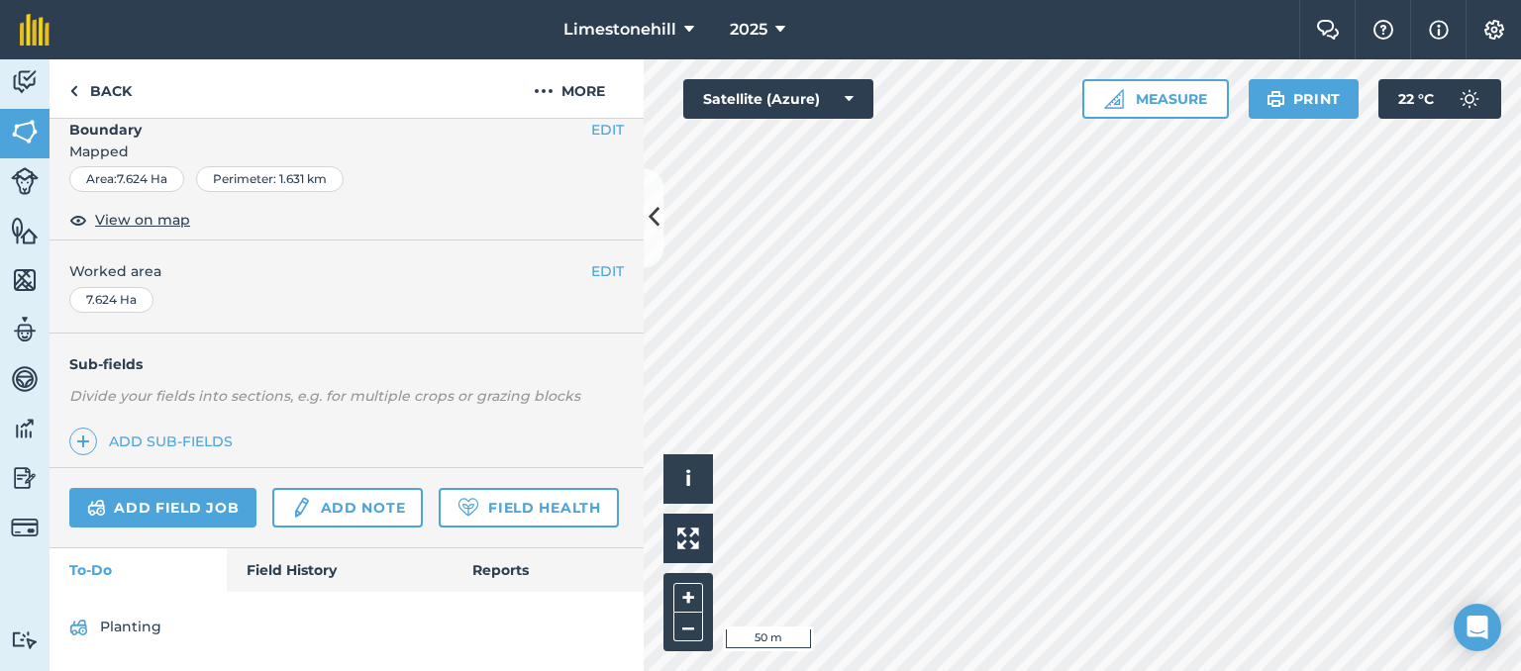
scroll to position [331, 0]
click at [652, 219] on icon at bounding box center [654, 218] width 11 height 35
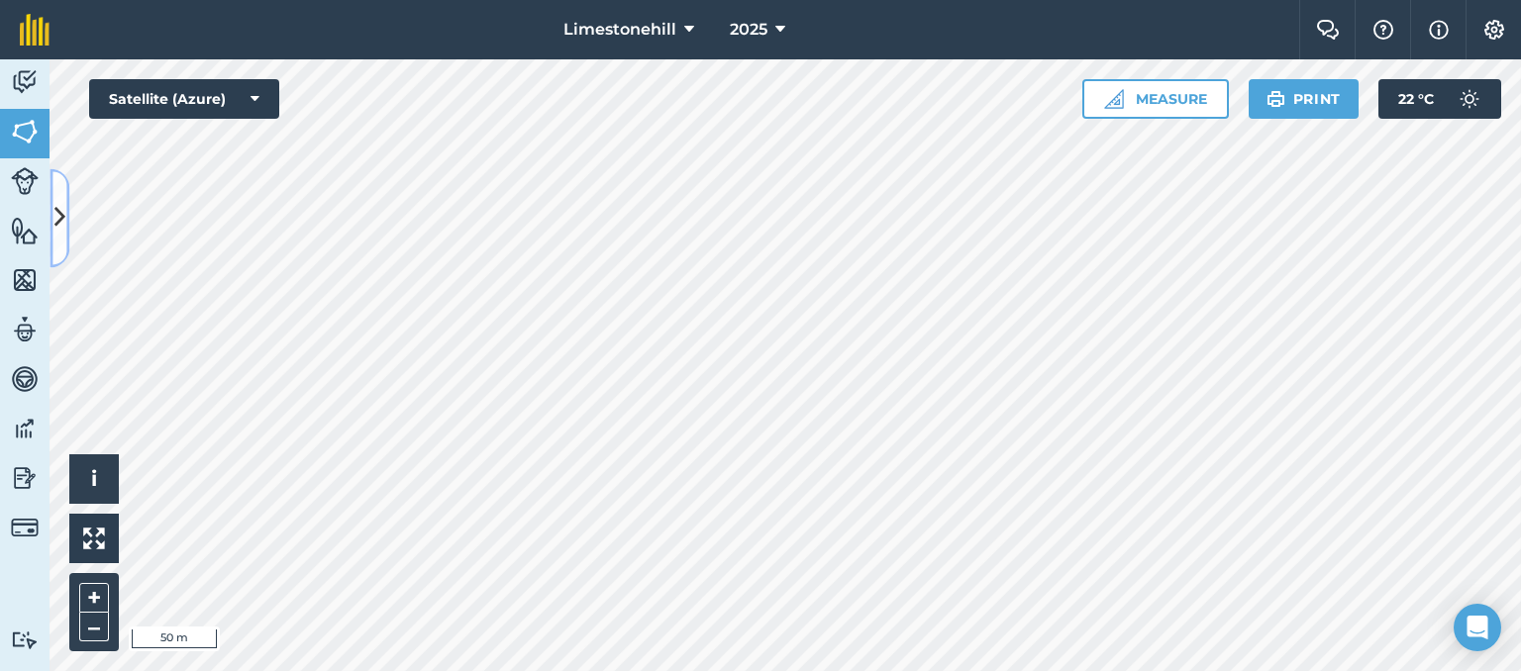
click at [55, 218] on icon at bounding box center [59, 218] width 11 height 35
